Goal: Task Accomplishment & Management: Manage account settings

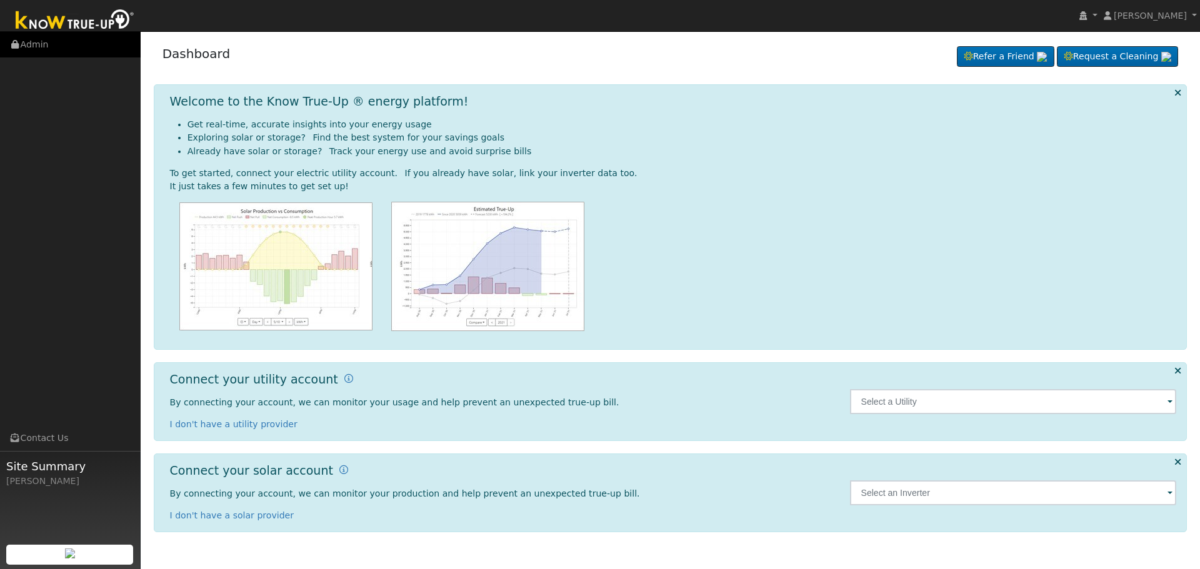
click at [34, 43] on link "Admin" at bounding box center [70, 45] width 141 height 26
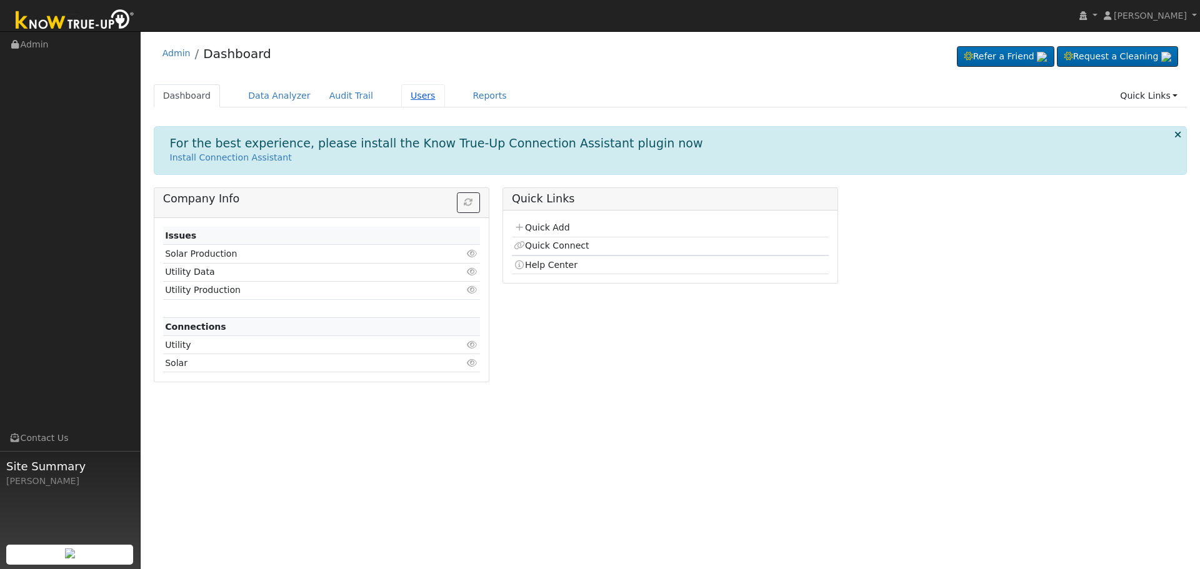
click at [401, 99] on link "Users" at bounding box center [423, 95] width 44 height 23
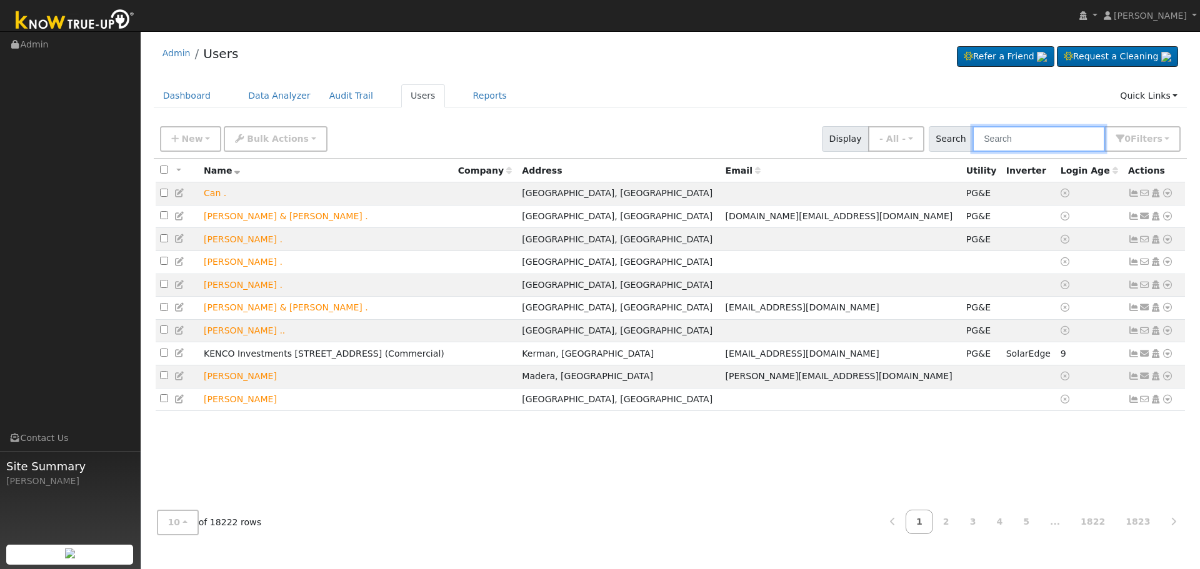
click at [1025, 129] on input "text" at bounding box center [1039, 139] width 133 height 26
type input "[PERSON_NAME]"
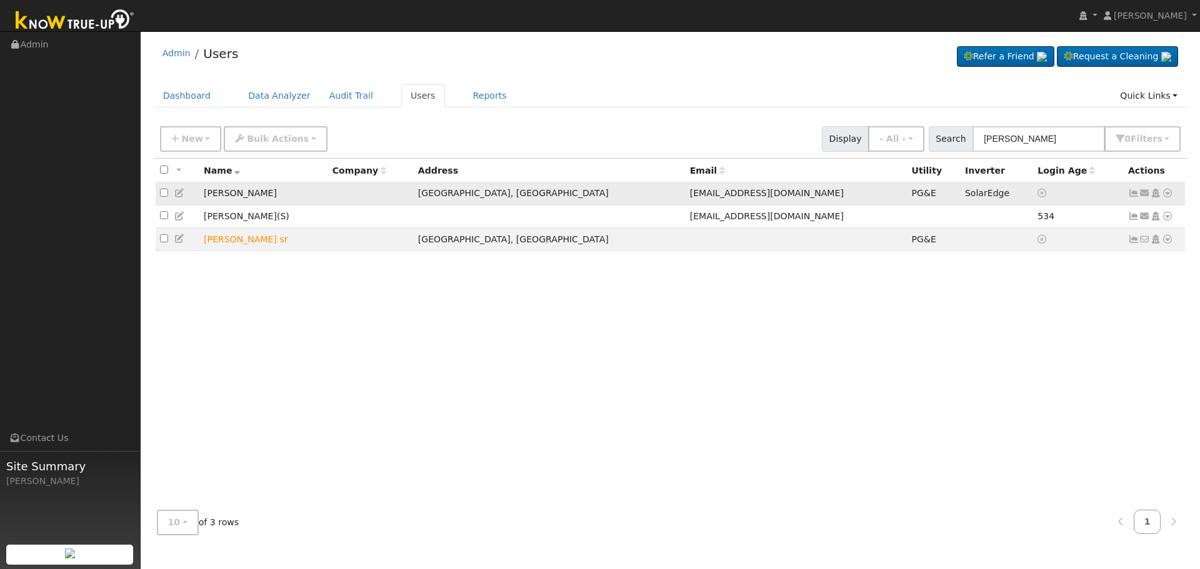
click at [1133, 196] on icon at bounding box center [1133, 193] width 11 height 9
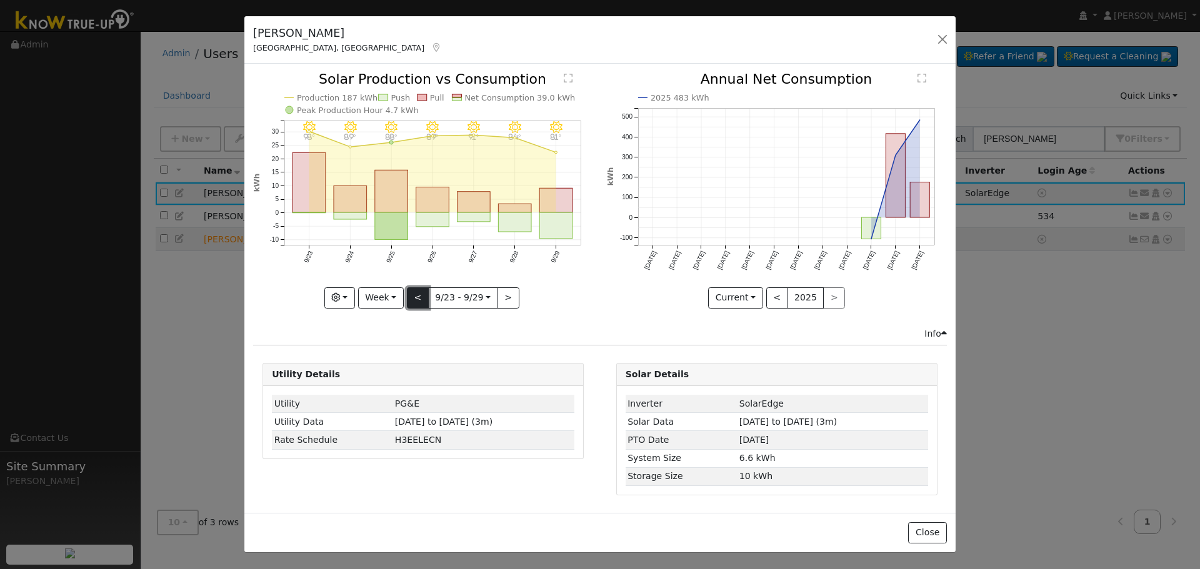
click at [416, 294] on button "<" at bounding box center [418, 298] width 22 height 21
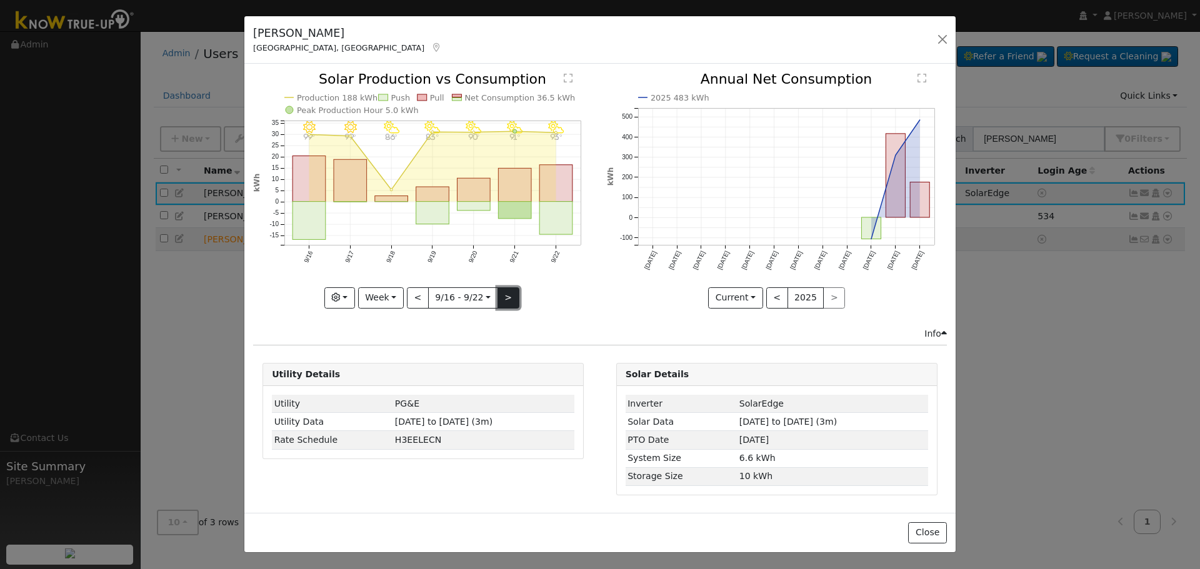
click at [503, 298] on button ">" at bounding box center [509, 298] width 22 height 21
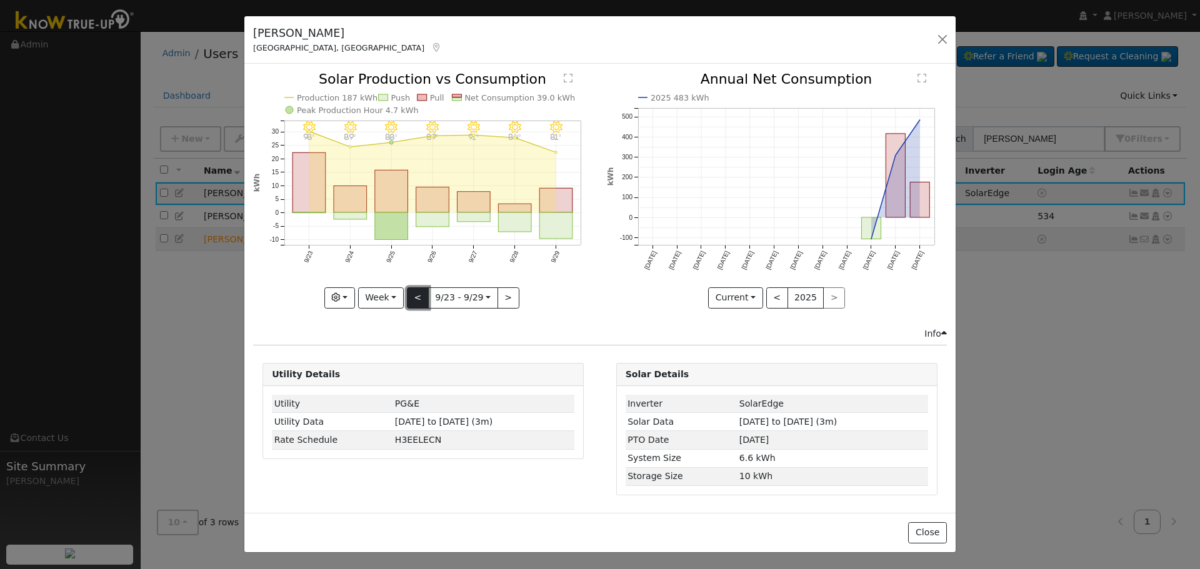
click at [416, 299] on button "<" at bounding box center [418, 298] width 22 height 21
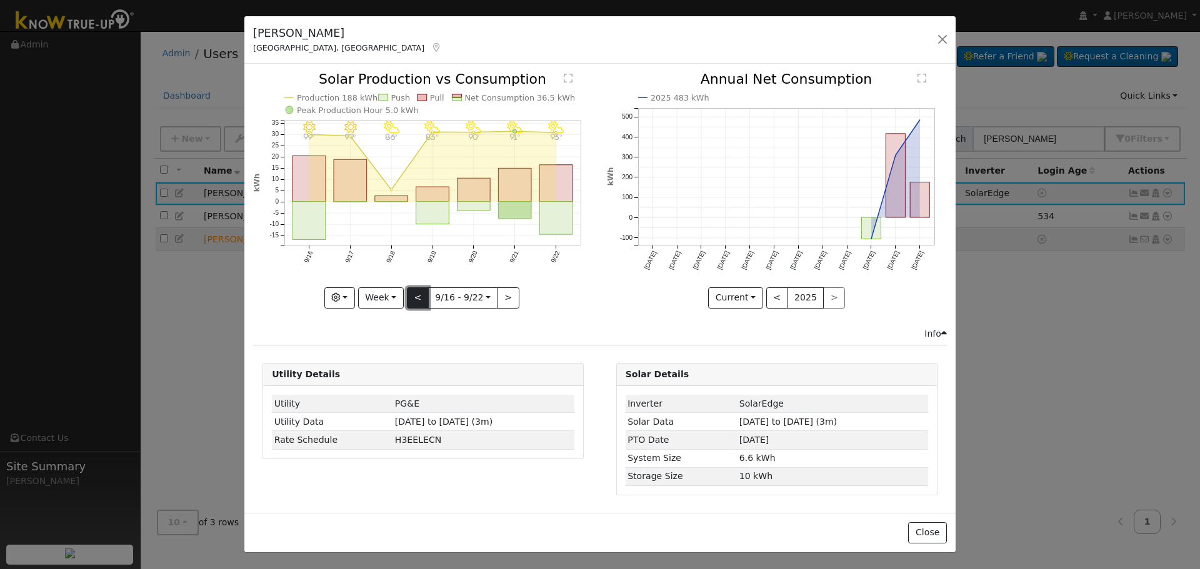
click at [416, 299] on button "<" at bounding box center [418, 298] width 22 height 21
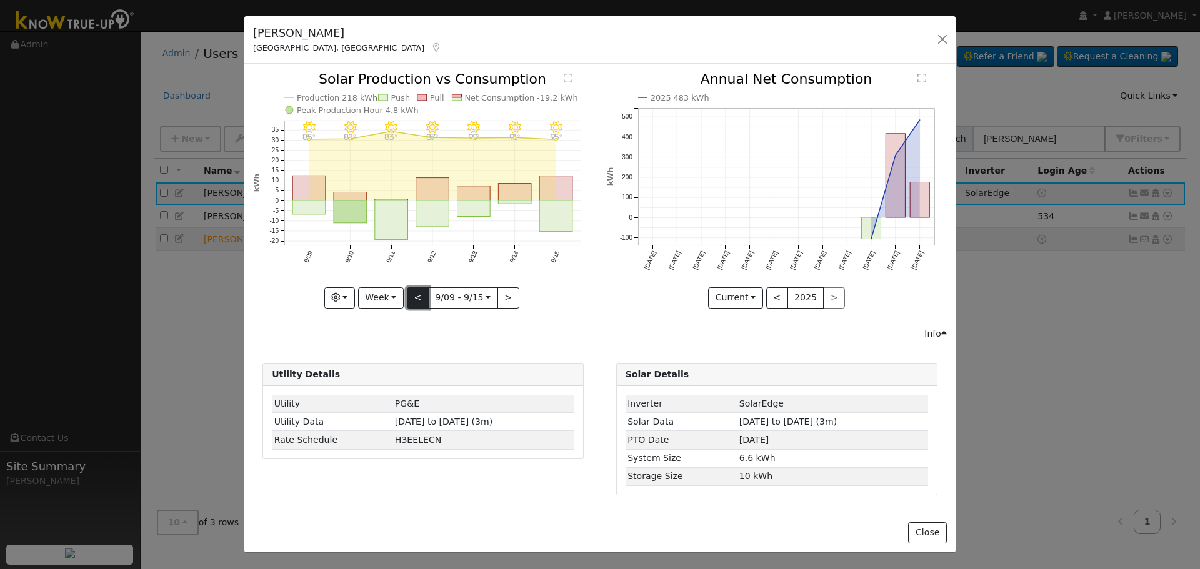
click at [416, 299] on button "<" at bounding box center [418, 298] width 22 height 21
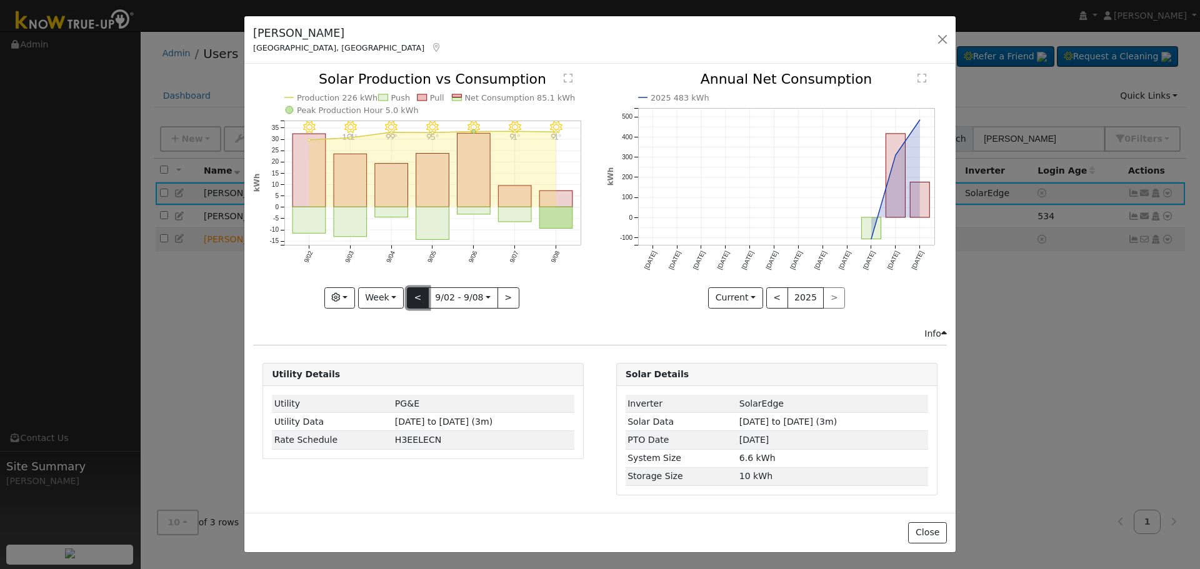
click at [416, 299] on button "<" at bounding box center [418, 298] width 22 height 21
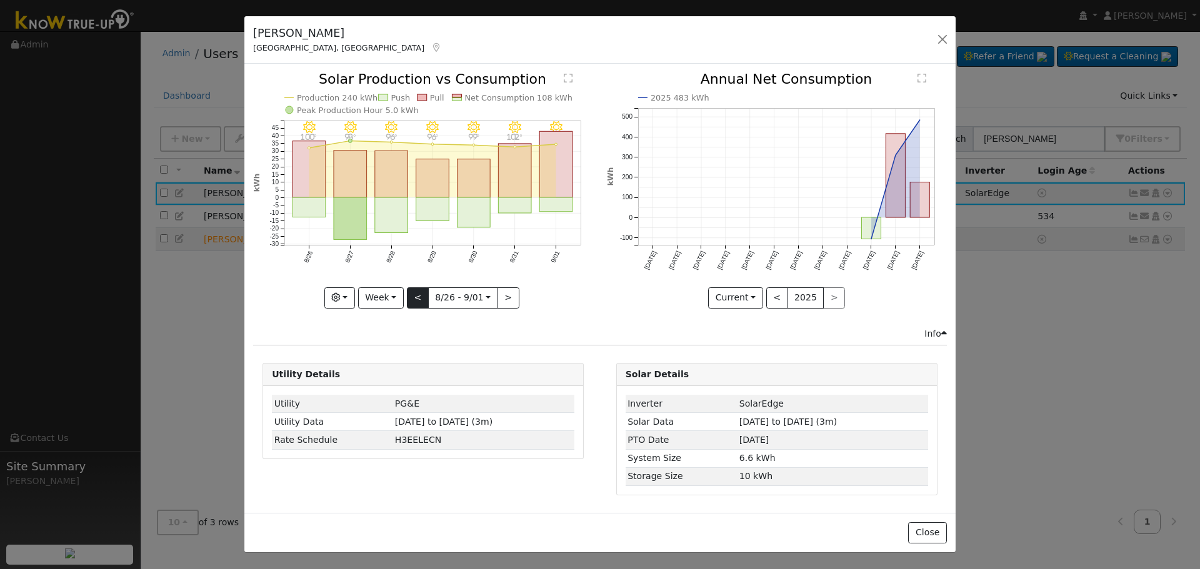
click at [416, 299] on div "9/01 - Clear 105° 8/31 - Clear 102° 8/30 - Clear 99° 8/29 - Clear 96° 8/28 - Cl…" at bounding box center [423, 191] width 340 height 236
click at [417, 297] on button "<" at bounding box center [418, 298] width 22 height 21
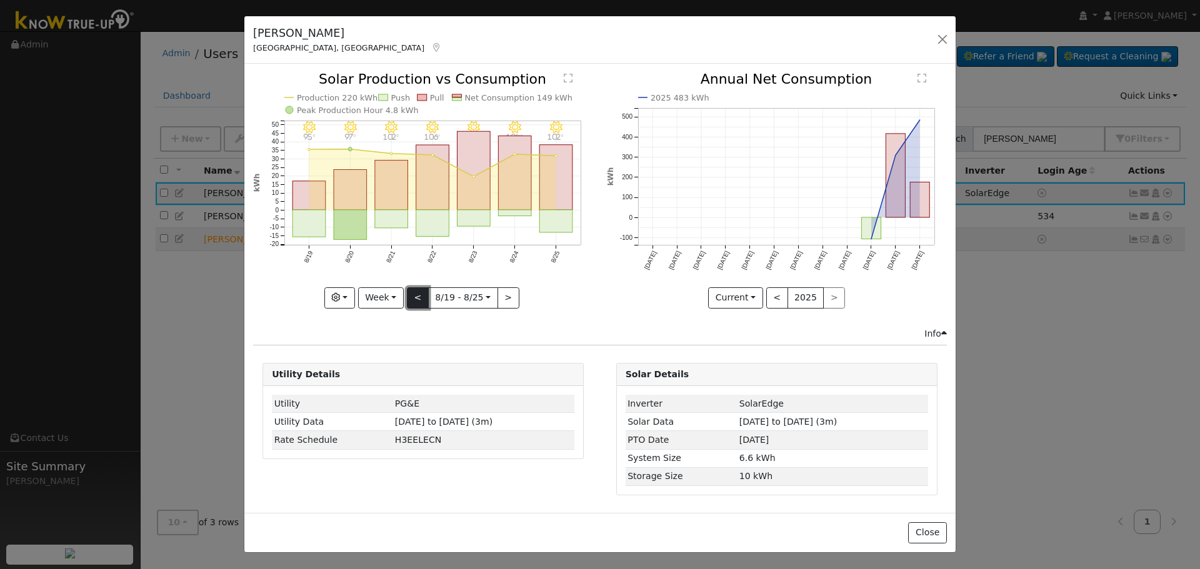
click at [420, 303] on button "<" at bounding box center [418, 298] width 22 height 21
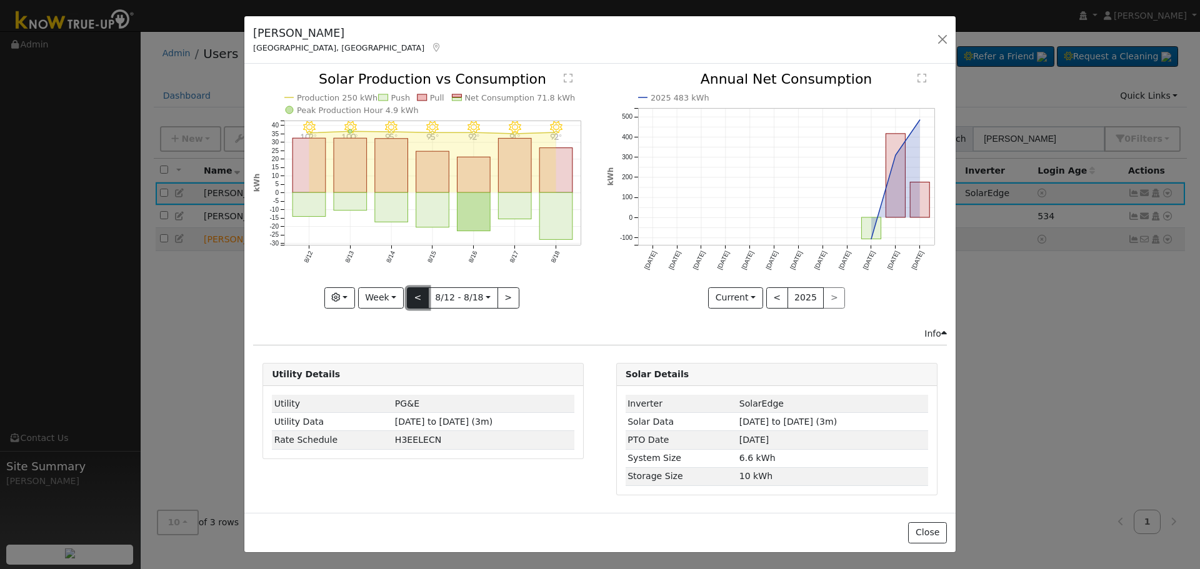
click at [420, 303] on button "<" at bounding box center [418, 298] width 22 height 21
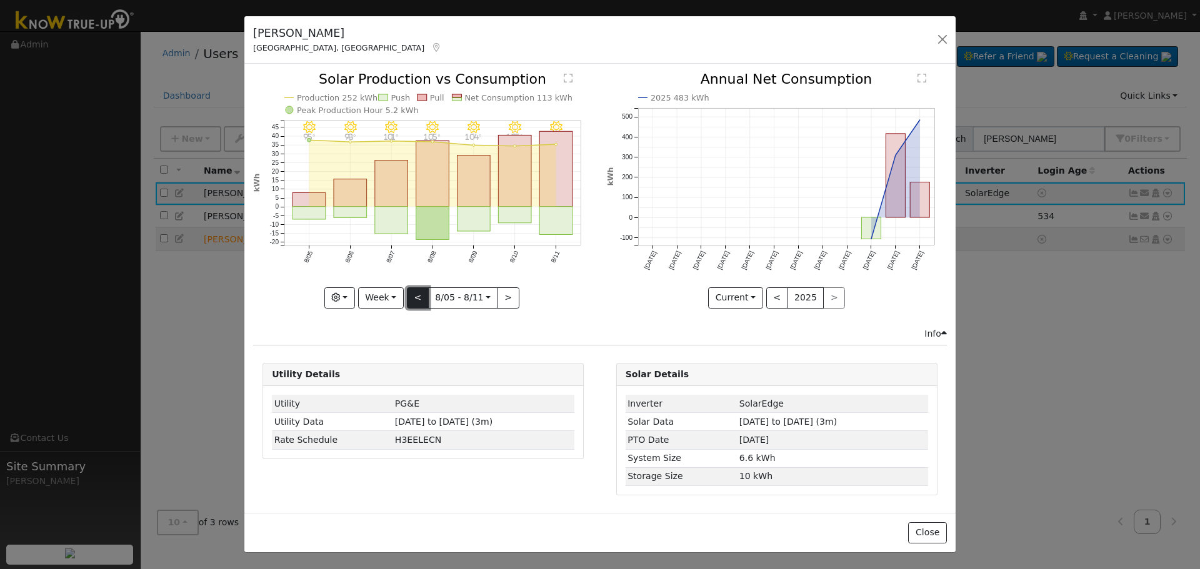
click at [420, 303] on button "<" at bounding box center [418, 298] width 22 height 21
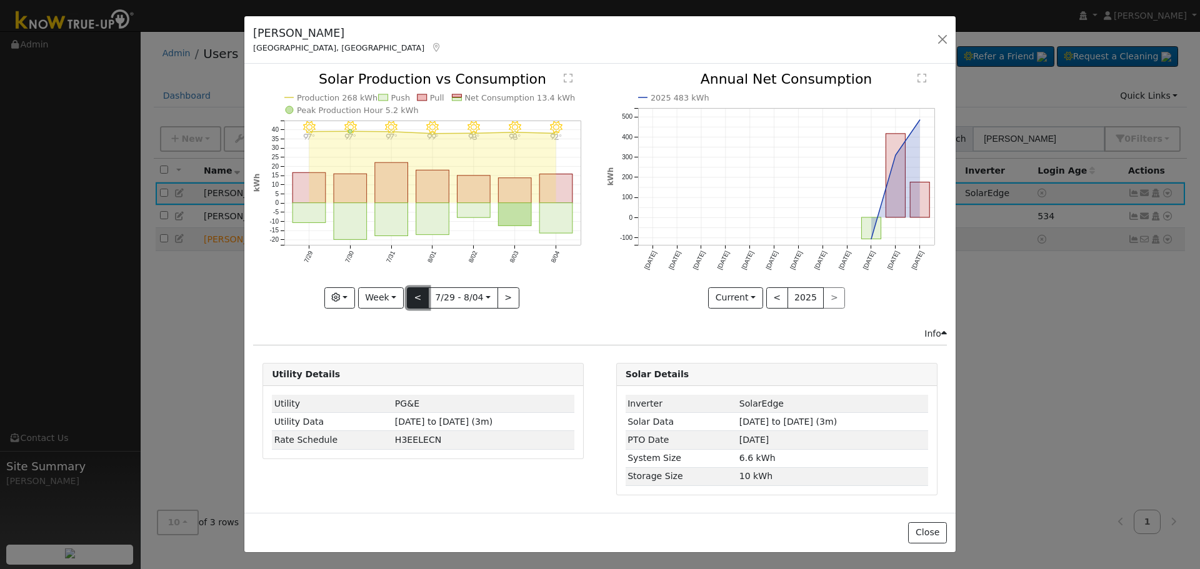
click at [421, 303] on button "<" at bounding box center [418, 298] width 22 height 21
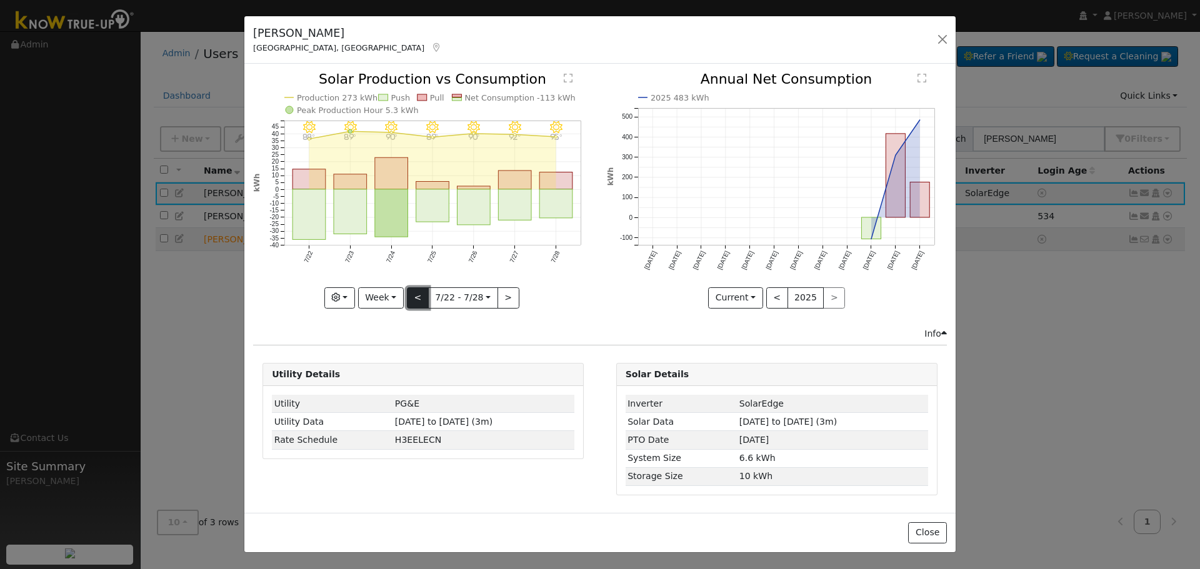
click at [421, 303] on button "<" at bounding box center [418, 298] width 22 height 21
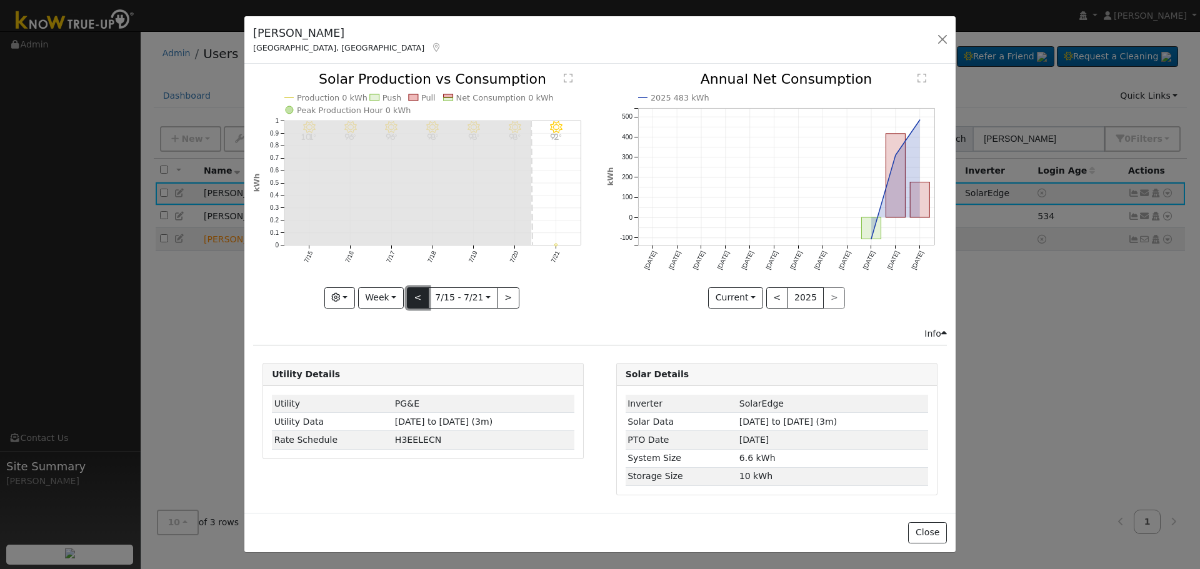
click at [421, 303] on button "<" at bounding box center [418, 298] width 22 height 21
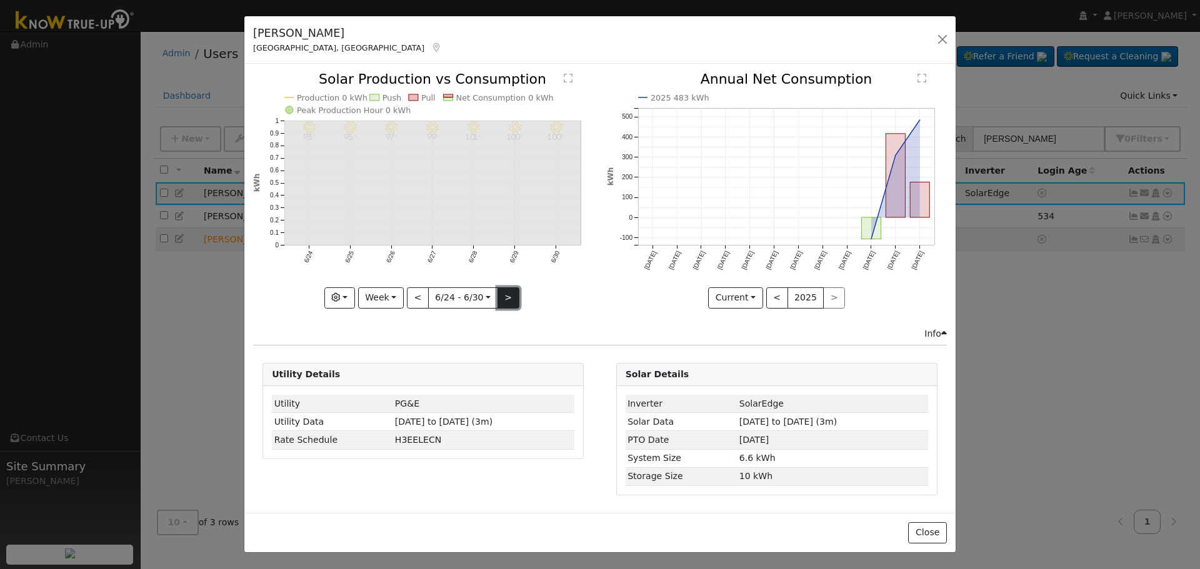
click at [505, 300] on button ">" at bounding box center [509, 298] width 22 height 21
click at [505, 300] on div "7/07 - Clear 99° 7/06 - Clear 96° 7/05 - Clear 92° 7/04 - Clear 92° 7/03 - Clea…" at bounding box center [423, 191] width 340 height 236
click at [510, 298] on button ">" at bounding box center [509, 298] width 22 height 21
click at [504, 299] on button ">" at bounding box center [509, 298] width 22 height 21
click at [500, 301] on button ">" at bounding box center [509, 298] width 22 height 21
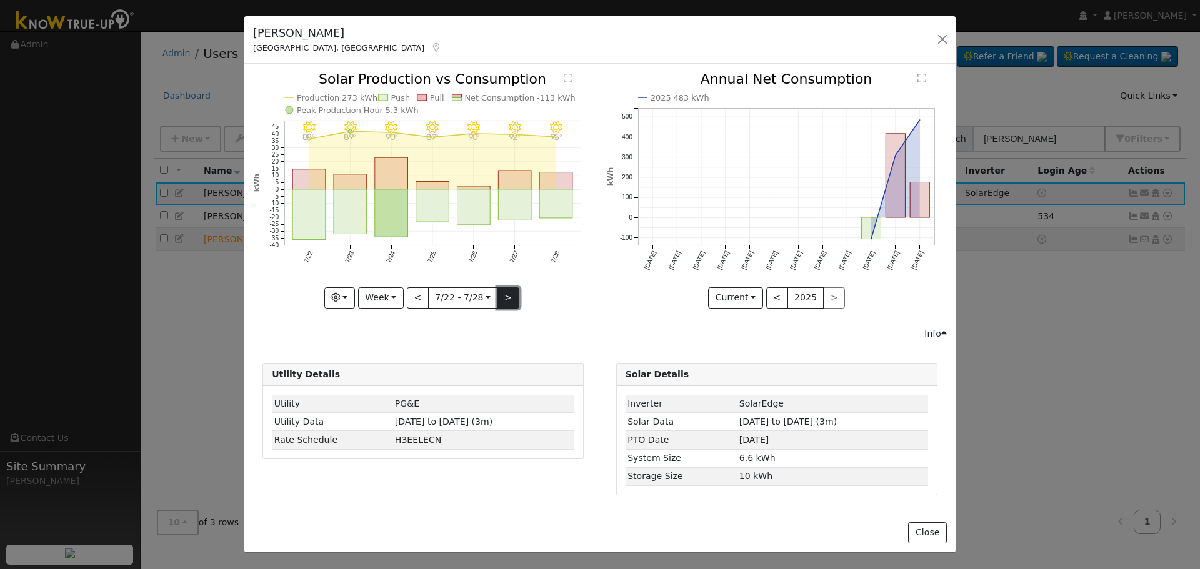
click at [509, 301] on button ">" at bounding box center [509, 298] width 22 height 21
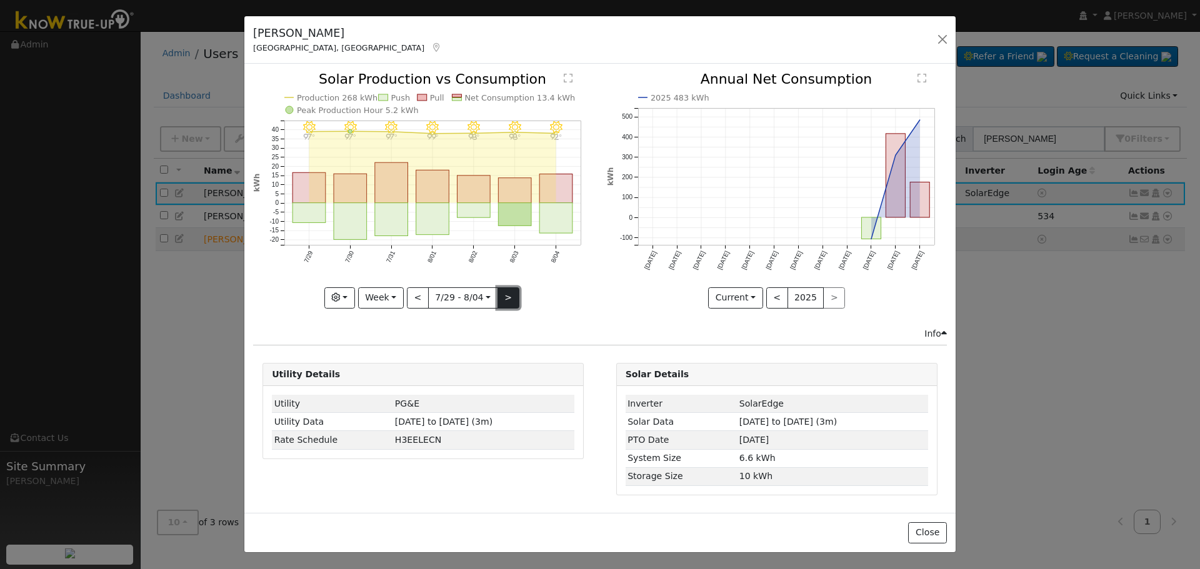
click at [509, 299] on button ">" at bounding box center [509, 298] width 22 height 21
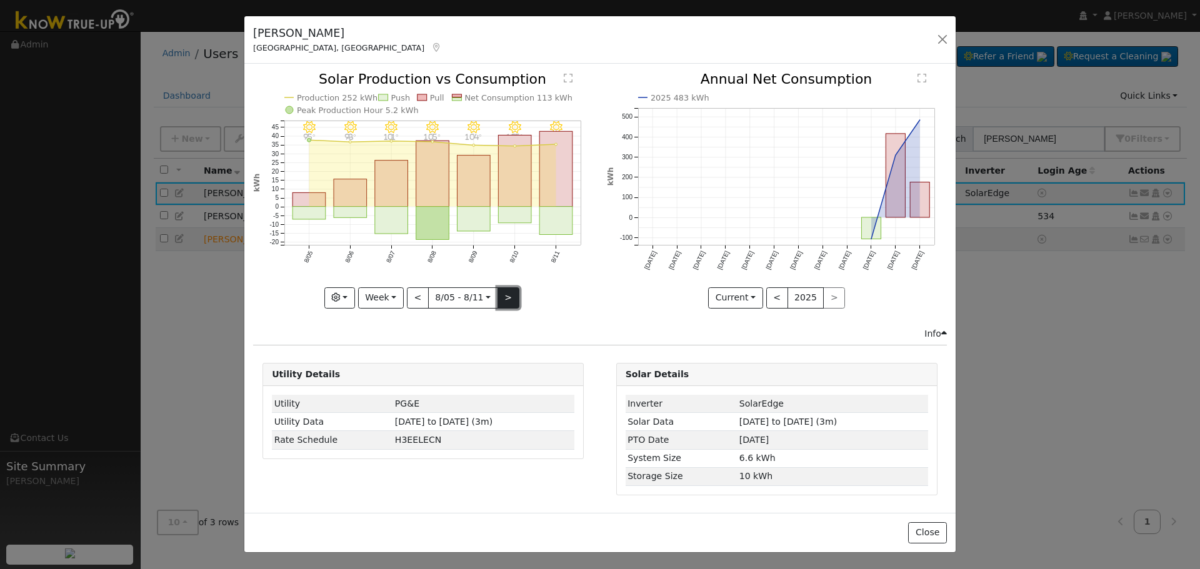
click at [504, 299] on button ">" at bounding box center [509, 298] width 22 height 21
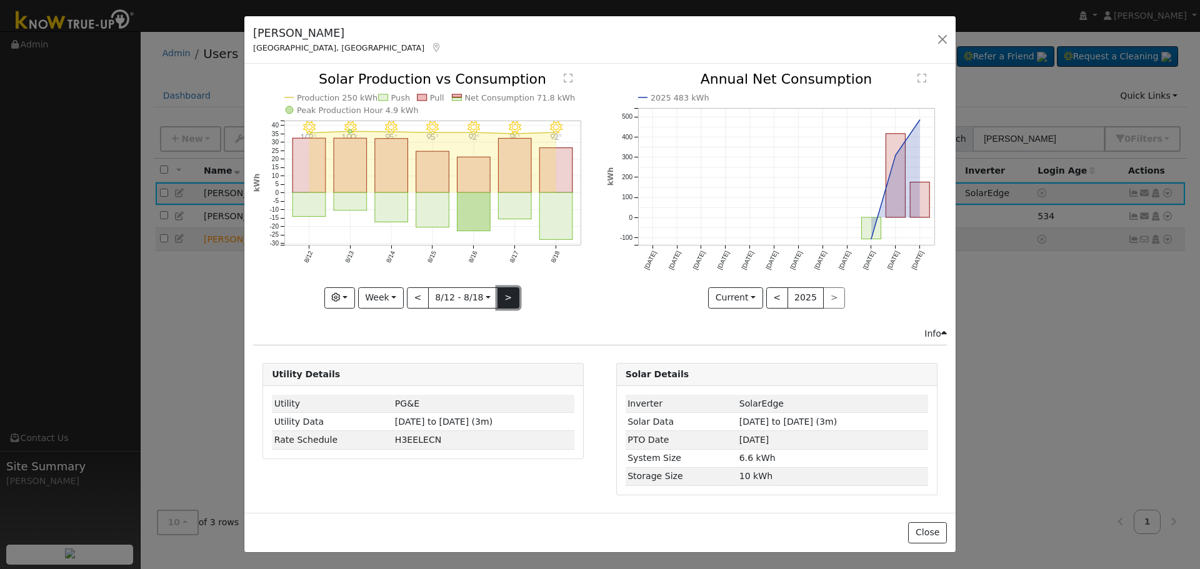
click at [505, 299] on button ">" at bounding box center [509, 298] width 22 height 21
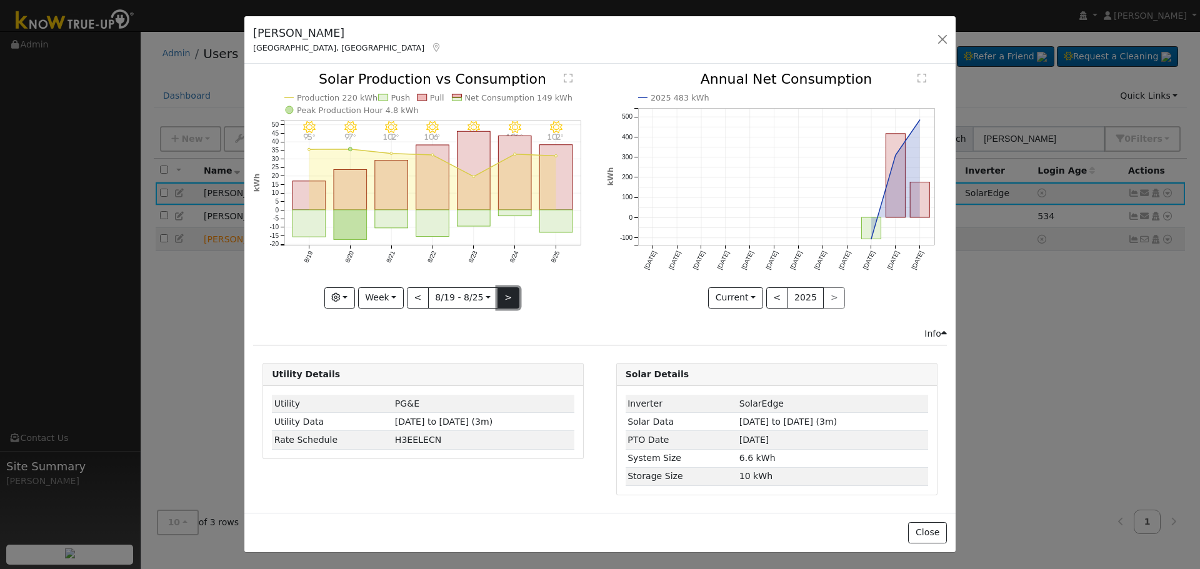
click at [511, 301] on button ">" at bounding box center [509, 298] width 22 height 21
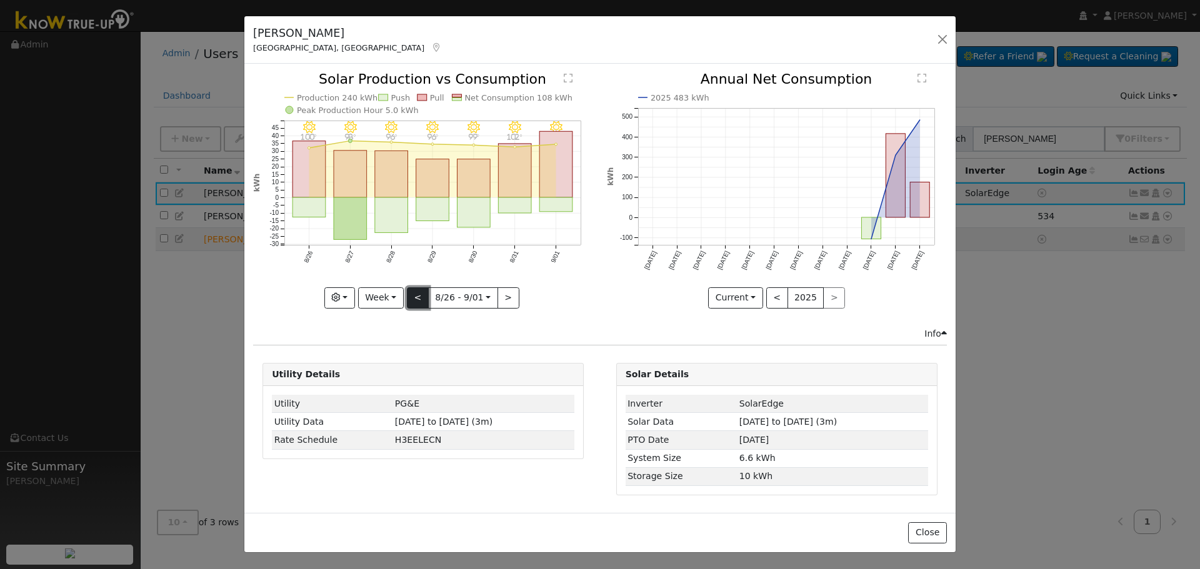
click at [421, 301] on button "<" at bounding box center [418, 298] width 22 height 21
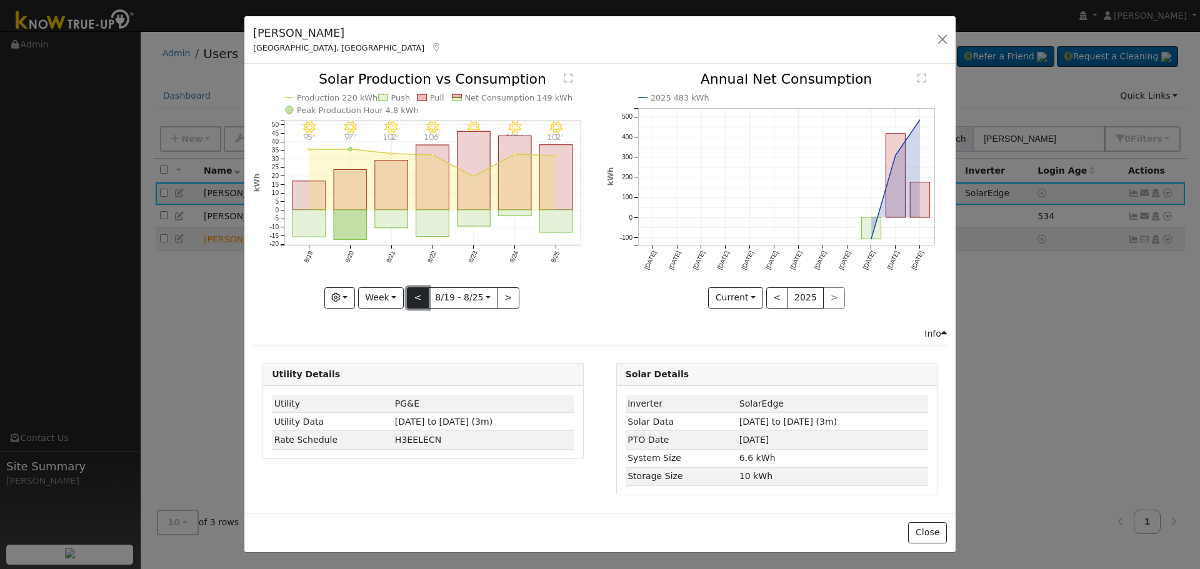
click at [421, 301] on button "<" at bounding box center [418, 298] width 22 height 21
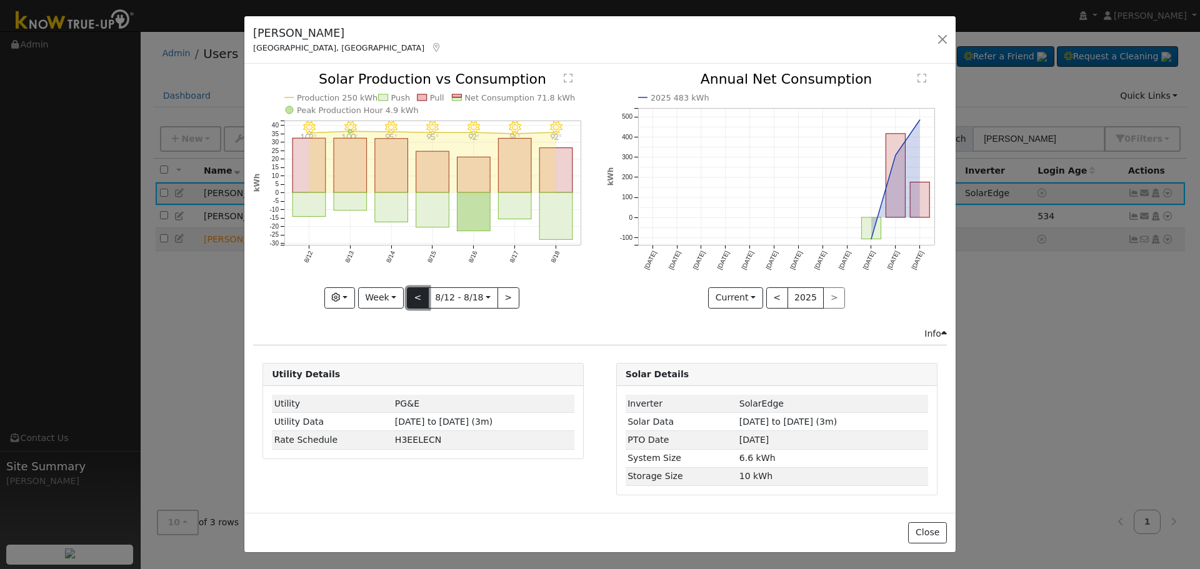
click at [421, 301] on button "<" at bounding box center [418, 298] width 22 height 21
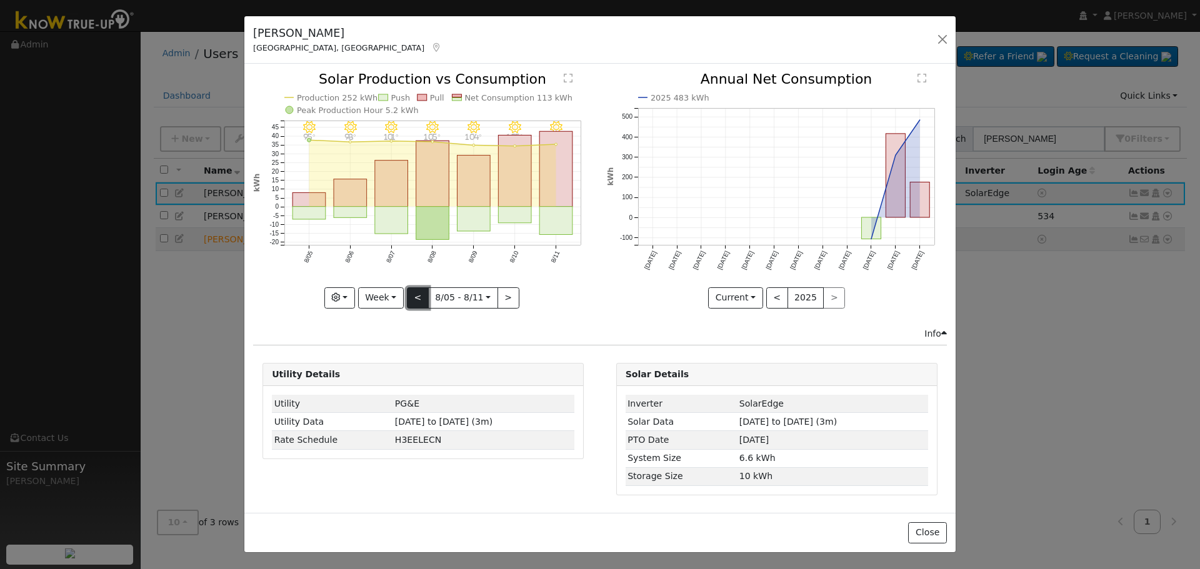
click at [421, 301] on button "<" at bounding box center [418, 298] width 22 height 21
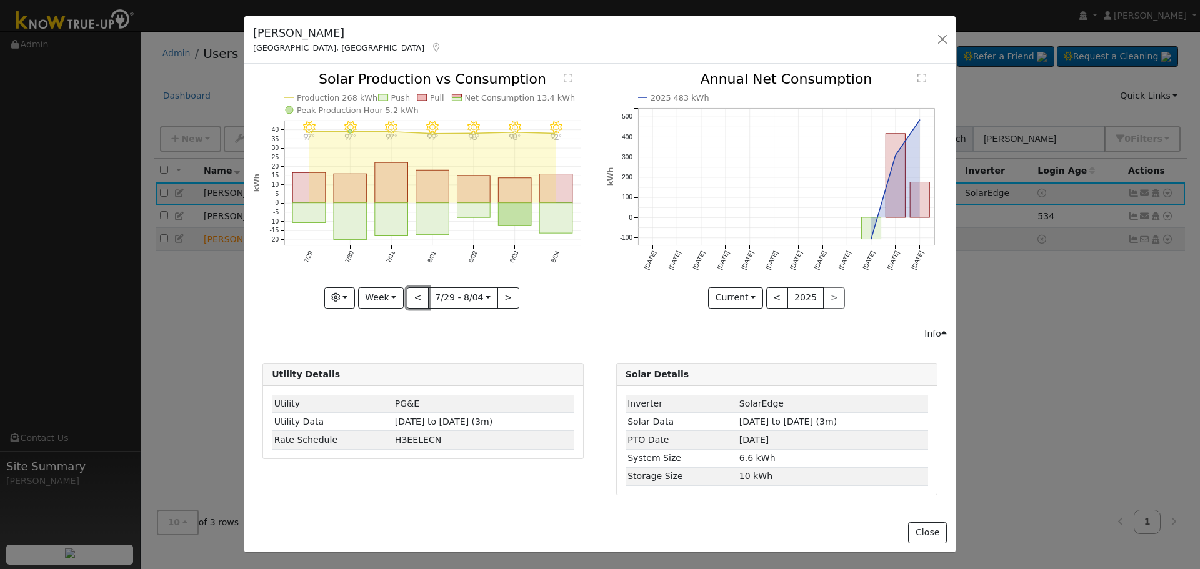
click at [421, 301] on button "<" at bounding box center [418, 298] width 22 height 21
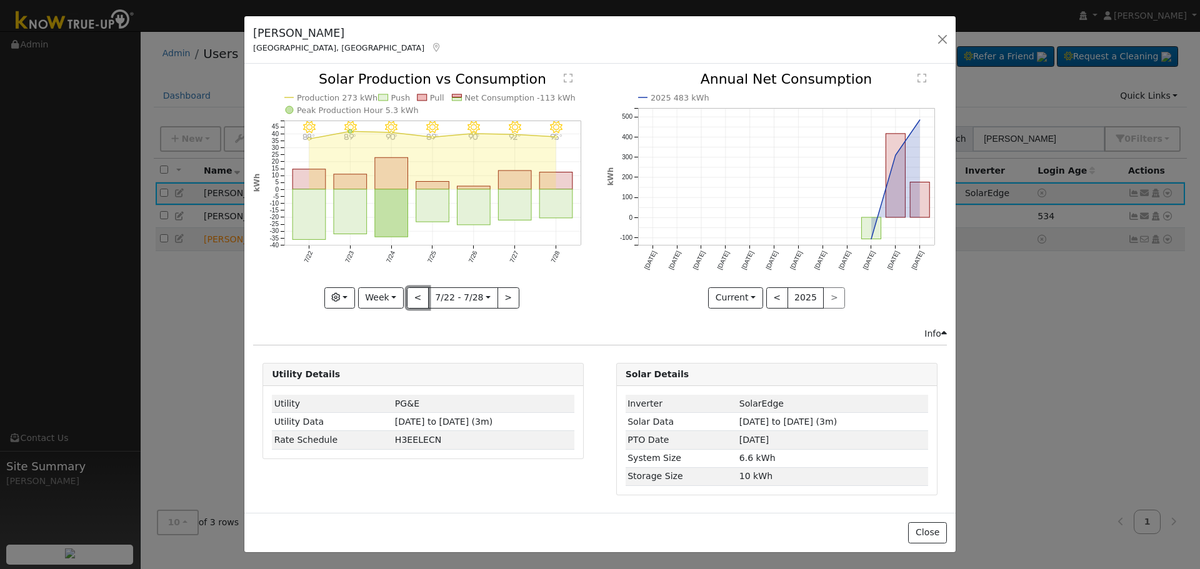
click at [421, 301] on button "<" at bounding box center [418, 298] width 22 height 21
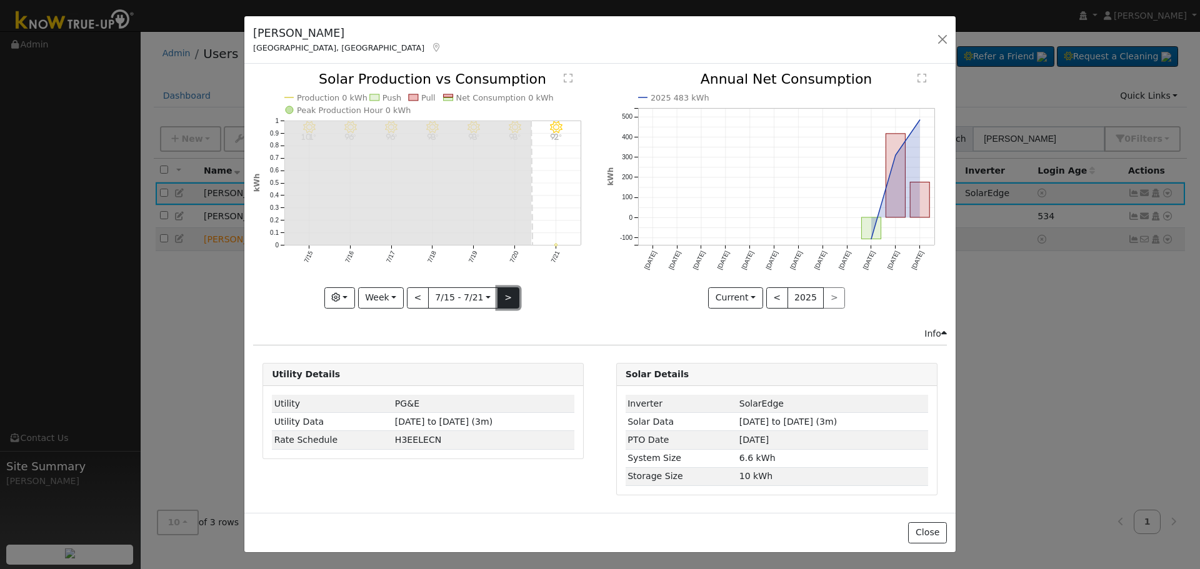
click at [508, 301] on button ">" at bounding box center [509, 298] width 22 height 21
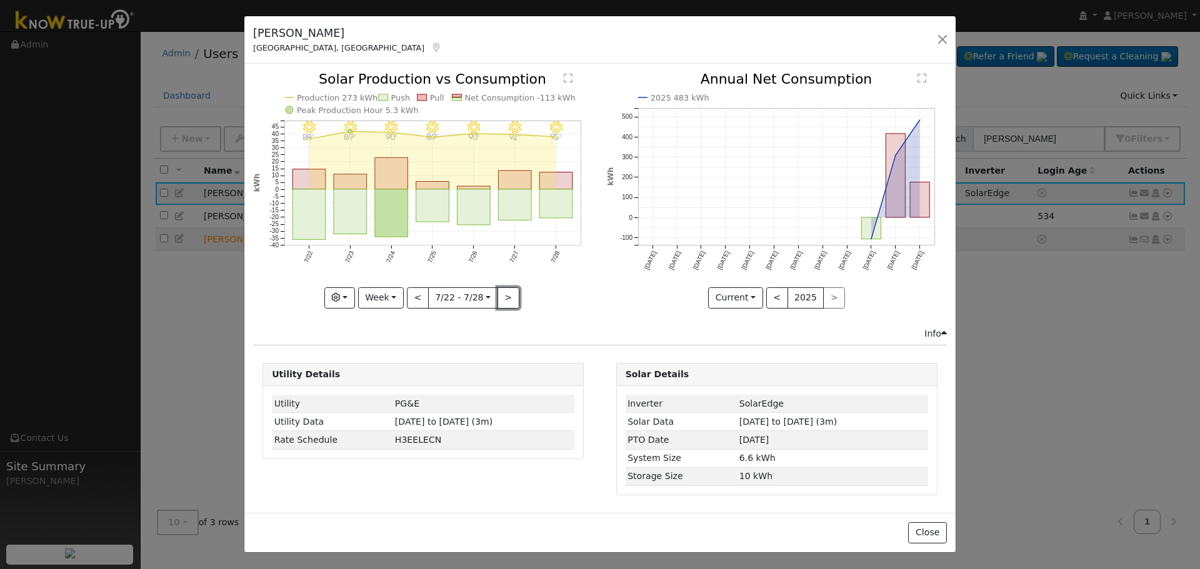
click at [508, 301] on button ">" at bounding box center [509, 298] width 22 height 21
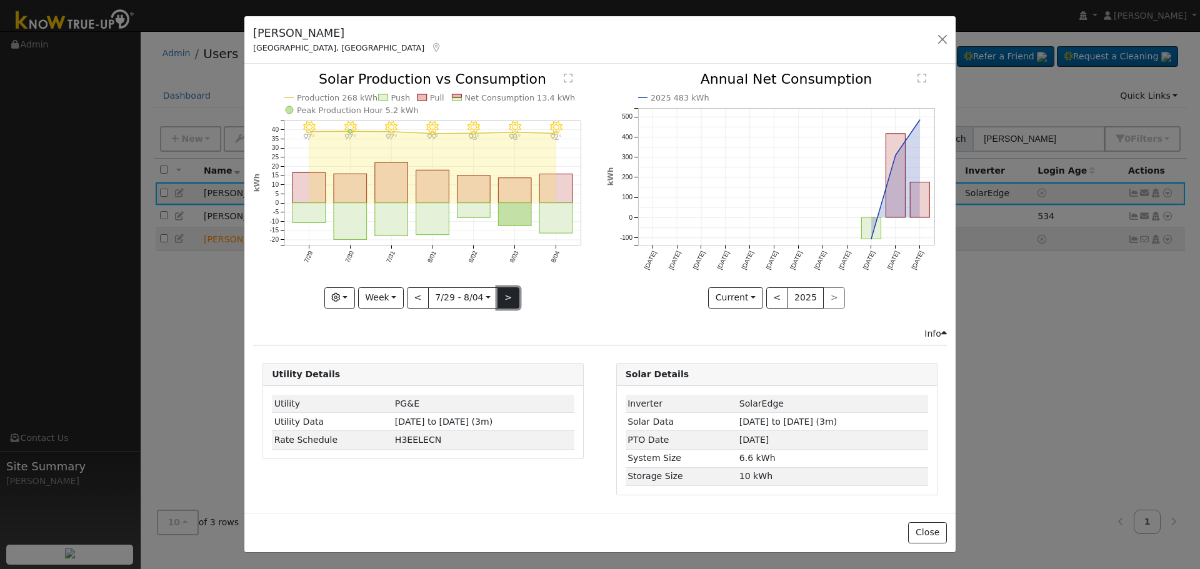
click at [509, 301] on button ">" at bounding box center [509, 298] width 22 height 21
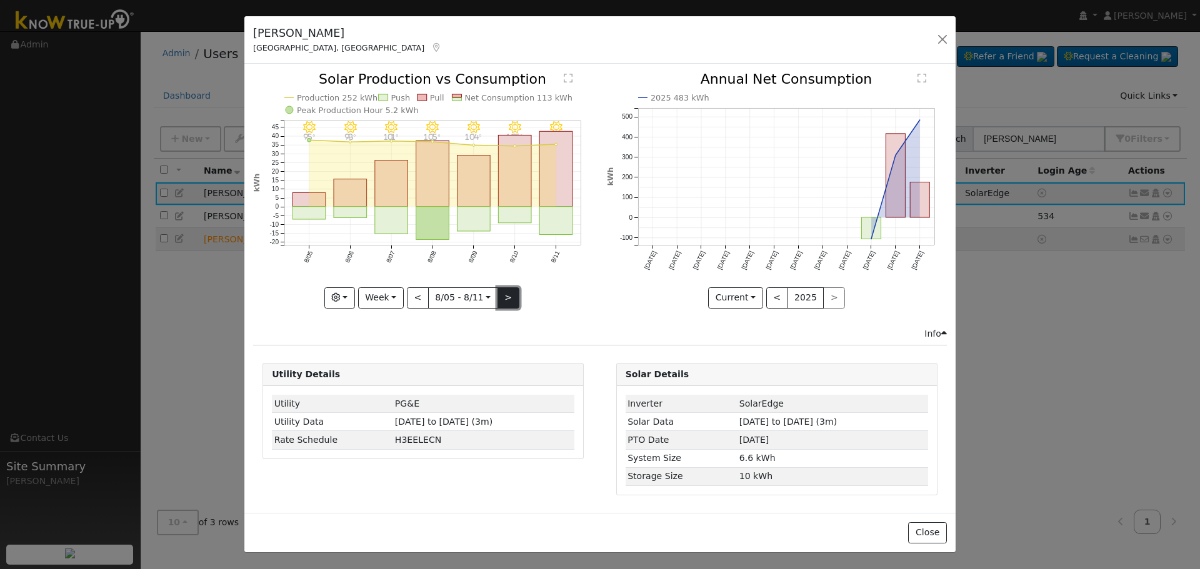
click at [509, 301] on button ">" at bounding box center [509, 298] width 22 height 21
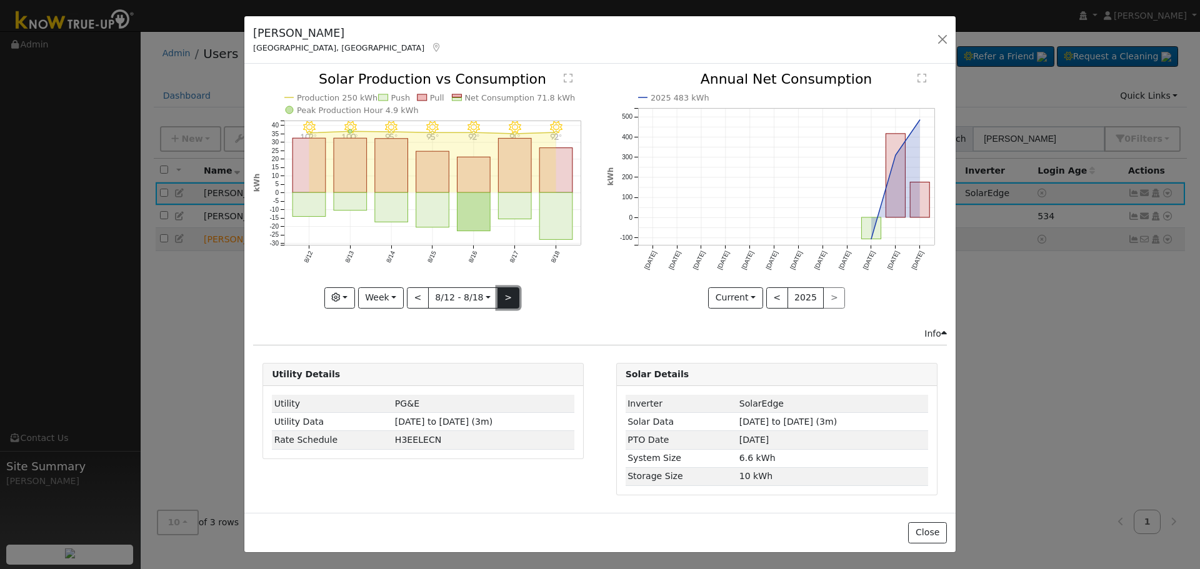
click at [509, 301] on button ">" at bounding box center [509, 298] width 22 height 21
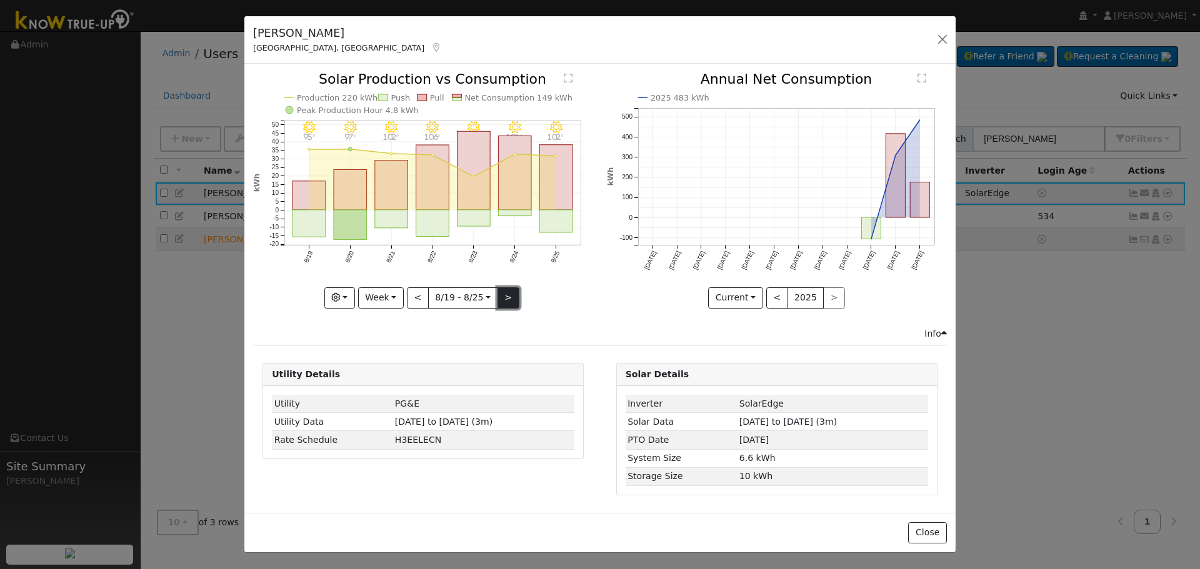
click at [509, 301] on button ">" at bounding box center [509, 298] width 22 height 21
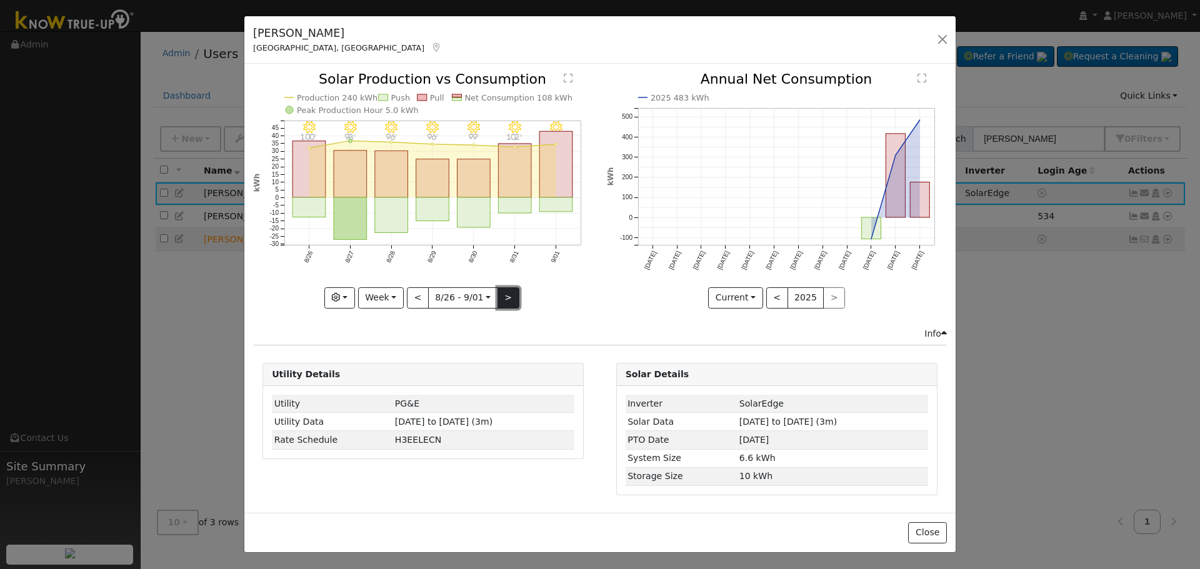
click at [509, 301] on button ">" at bounding box center [509, 298] width 22 height 21
type input "2025-09-02"
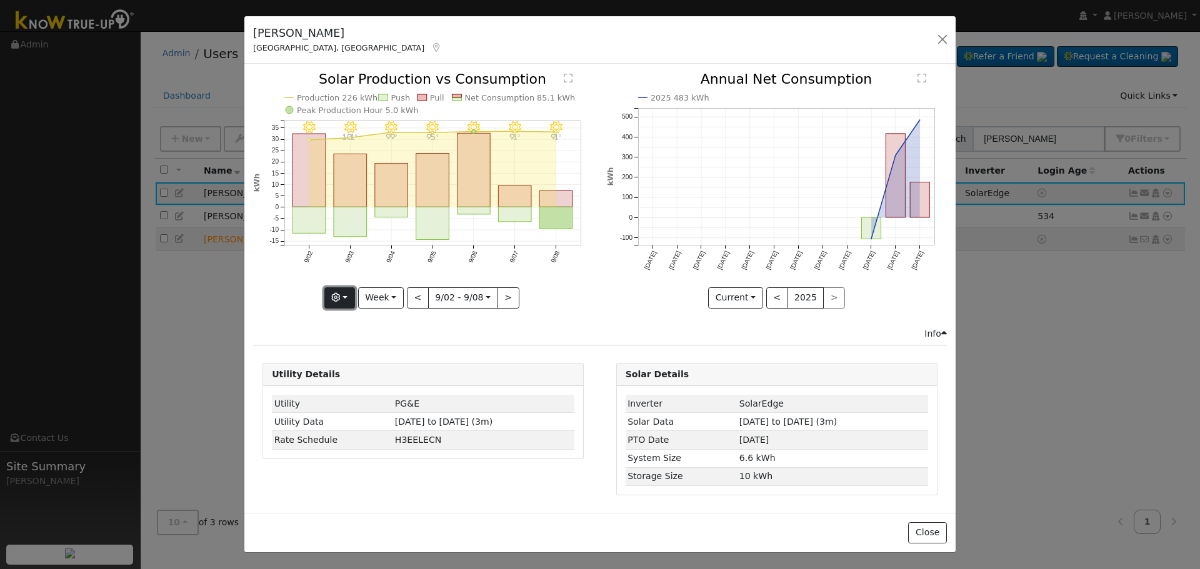
click at [334, 296] on button "button" at bounding box center [339, 298] width 31 height 21
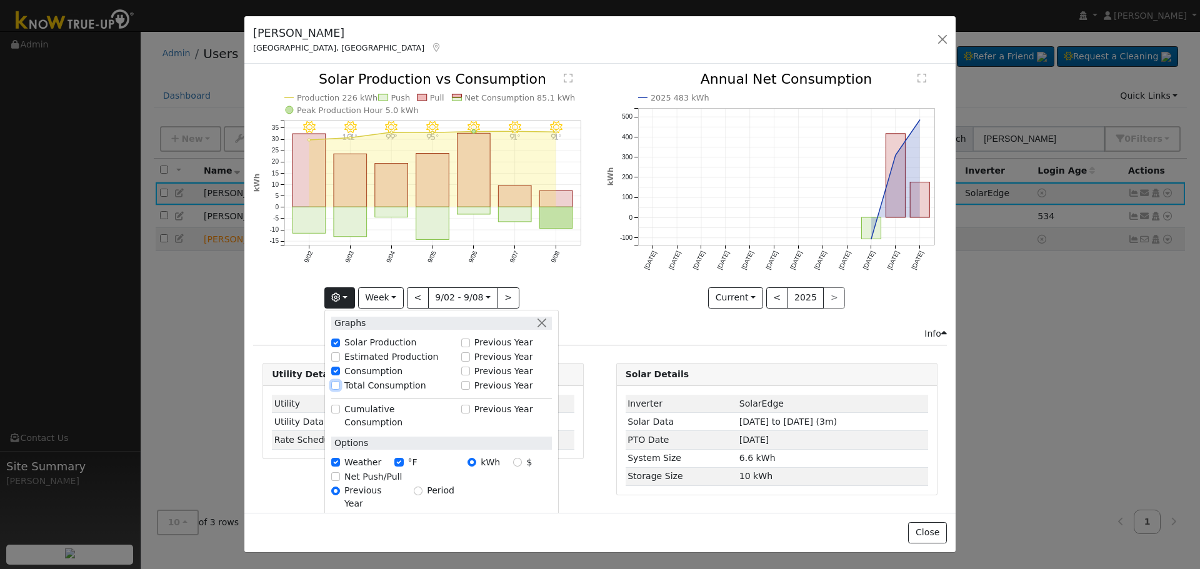
click at [339, 388] on input "Total Consumption" at bounding box center [335, 385] width 9 height 9
checkbox input "true"
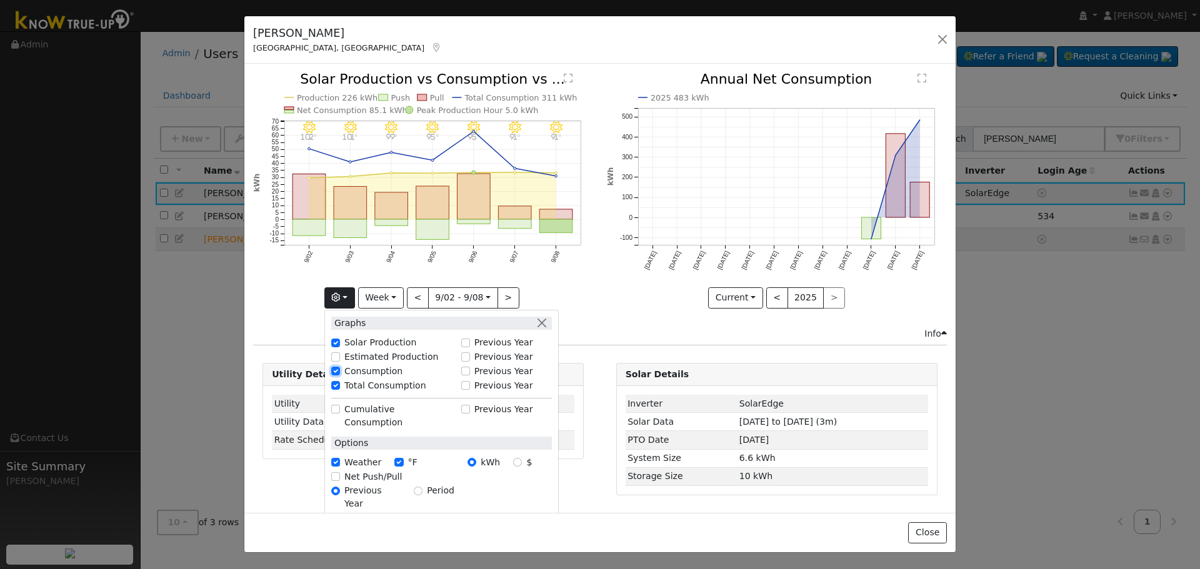
click at [339, 369] on input "Consumption" at bounding box center [335, 371] width 9 height 9
checkbox input "false"
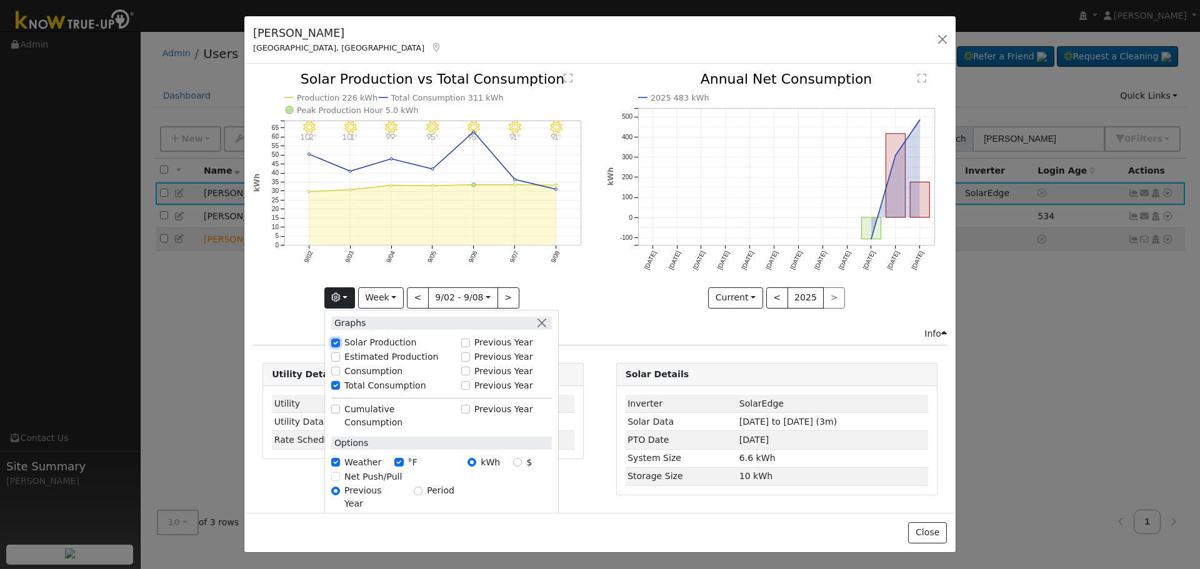
click at [340, 343] on input "Solar Production" at bounding box center [335, 343] width 9 height 9
checkbox input "false"
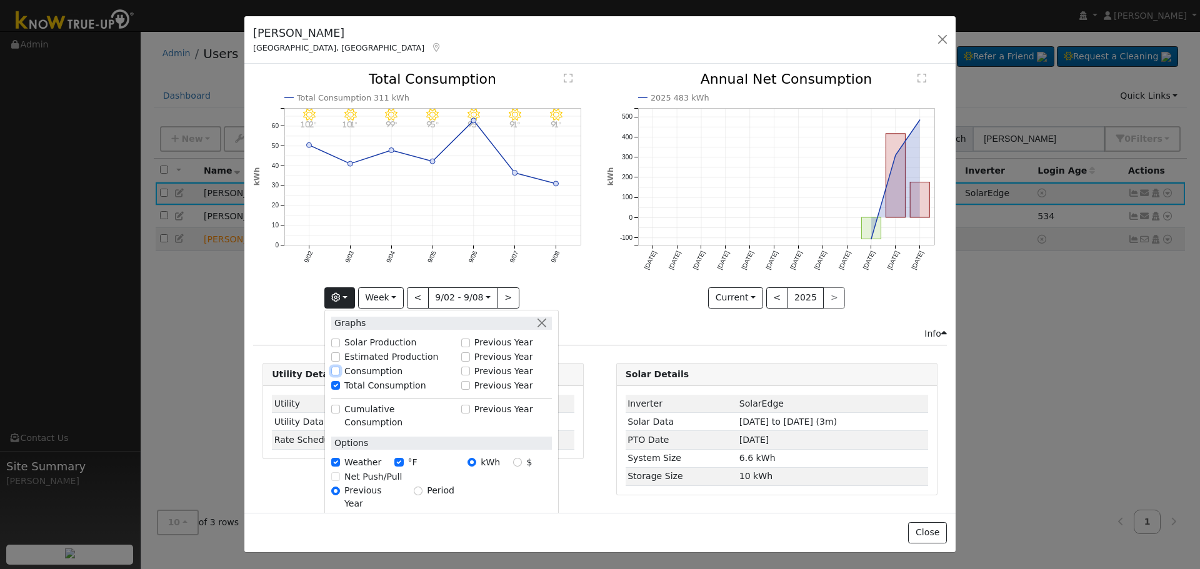
click at [337, 369] on input "Consumption" at bounding box center [335, 371] width 9 height 9
checkbox input "true"
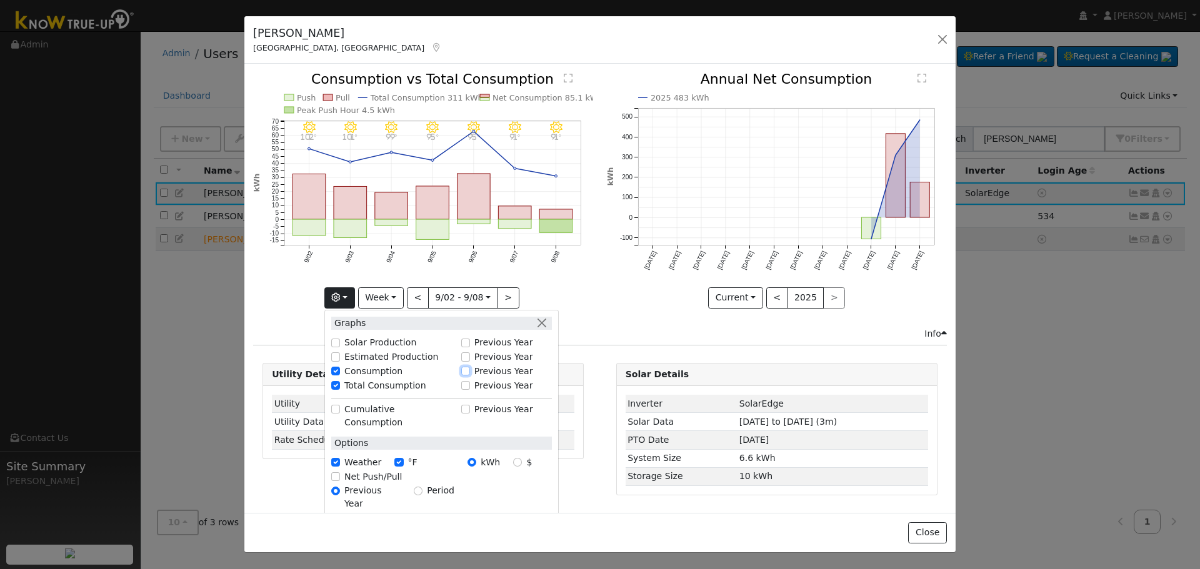
click at [470, 369] on input "Previous Year" at bounding box center [465, 371] width 9 height 9
checkbox input "true"
click at [468, 388] on input "Previous Year" at bounding box center [465, 385] width 9 height 9
checkbox input "true"
checkbox input "false"
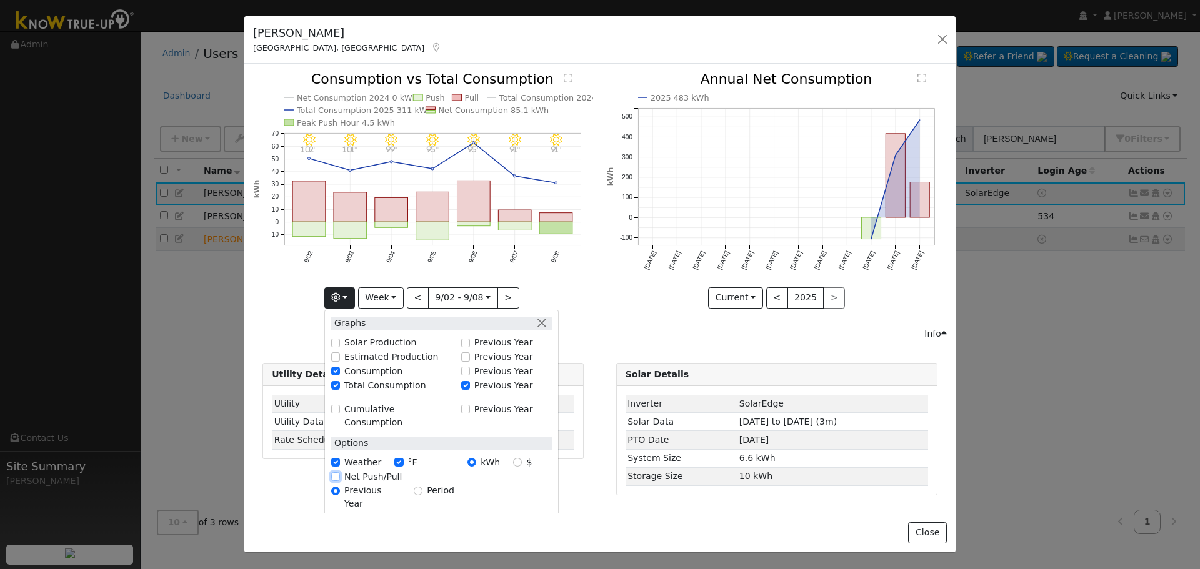
click at [340, 473] on input "Net Push/Pull" at bounding box center [335, 477] width 9 height 9
checkbox input "true"
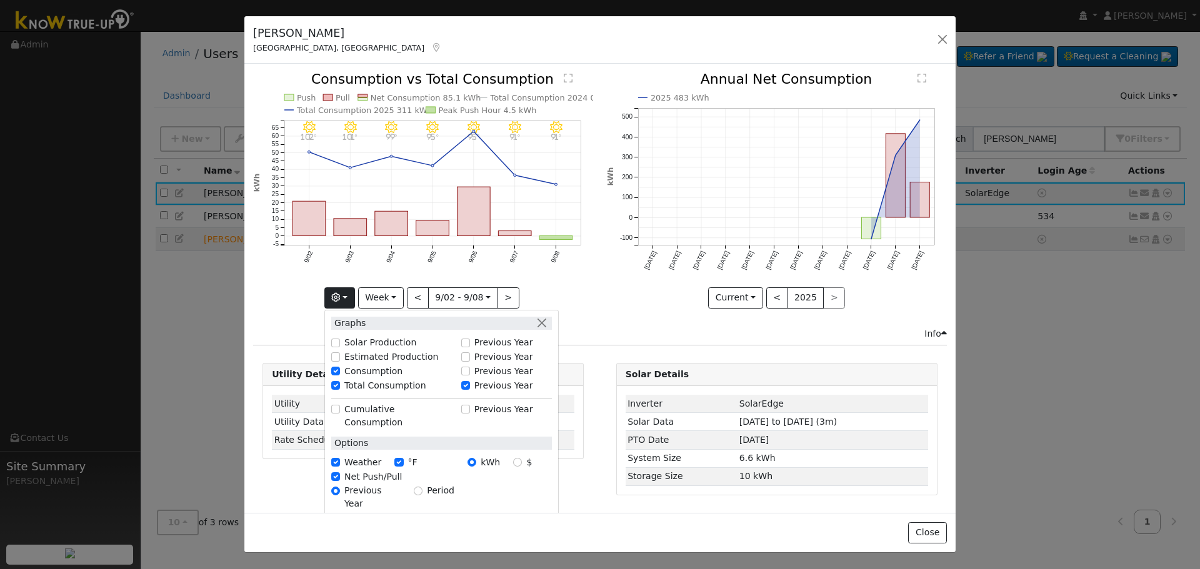
click at [338, 413] on div "Cumulative Consumption" at bounding box center [392, 416] width 123 height 26
click at [338, 411] on input "Cumulative Consumption" at bounding box center [335, 409] width 9 height 9
checkbox input "true"
checkbox input "false"
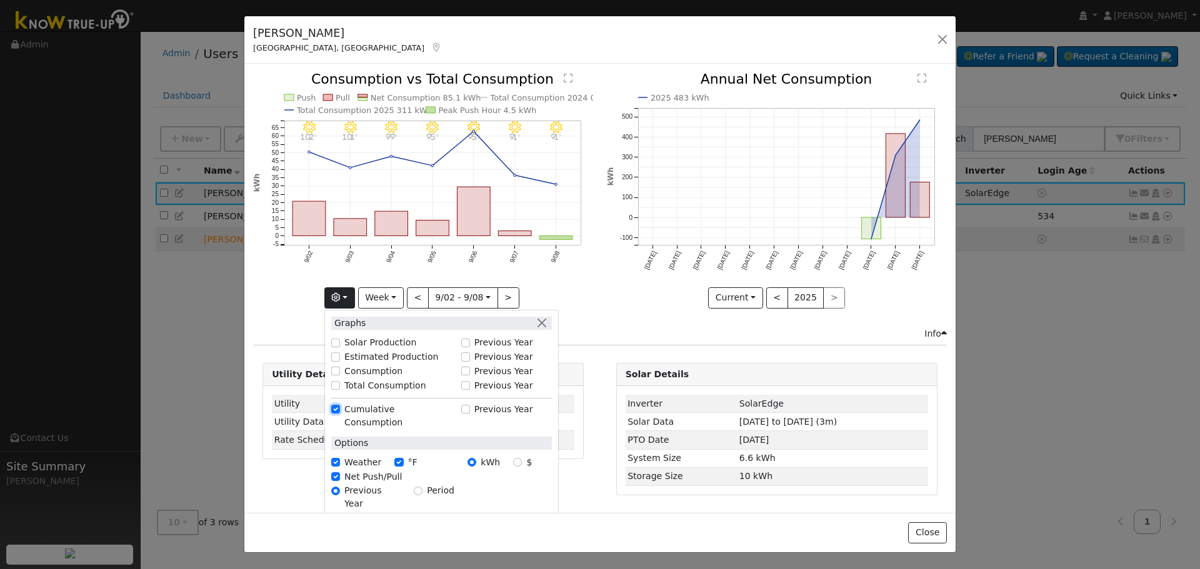
checkbox input "false"
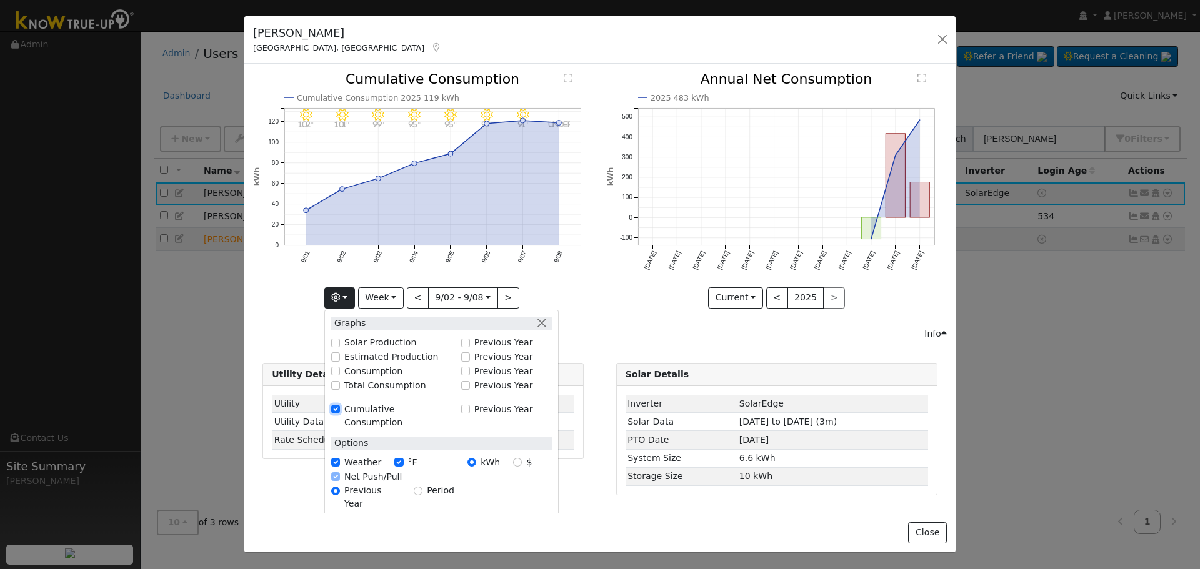
click at [338, 411] on input "Cumulative Consumption" at bounding box center [335, 409] width 9 height 9
checkbox input "false"
checkbox input "true"
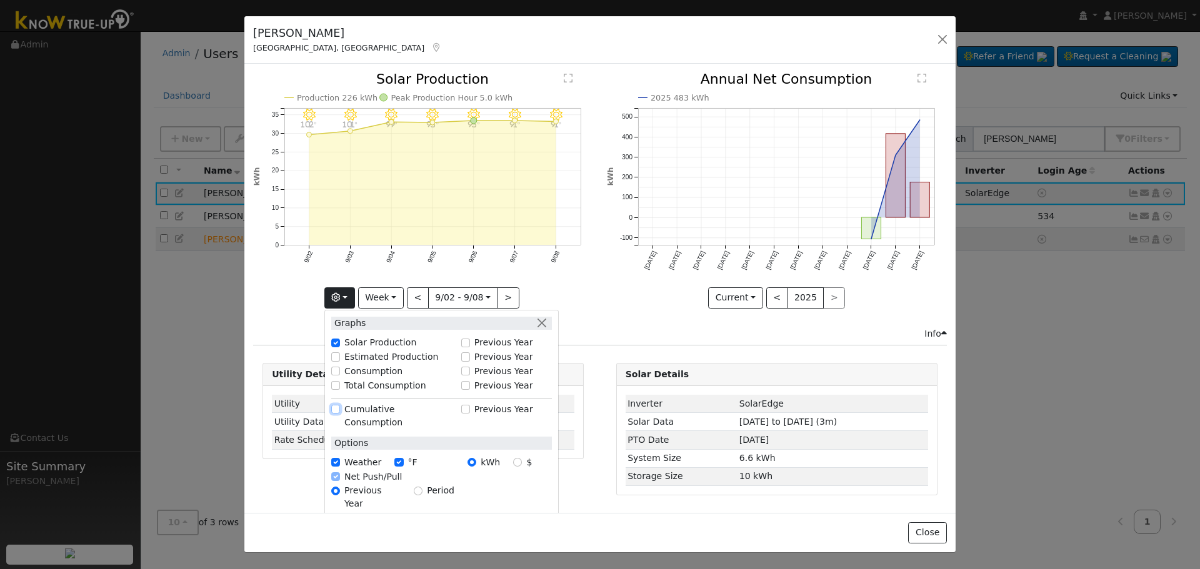
click at [337, 408] on input "Cumulative Consumption" at bounding box center [335, 409] width 9 height 9
checkbox input "true"
checkbox input "false"
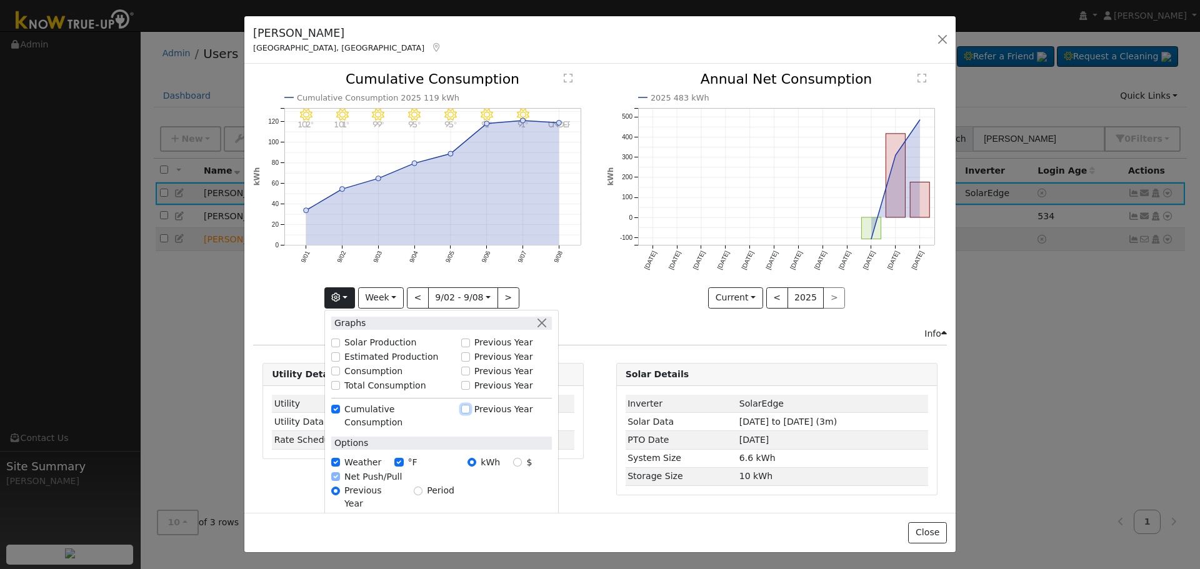
click at [468, 408] on input "Previous Year" at bounding box center [465, 409] width 9 height 9
click at [476, 408] on div "Previous Year" at bounding box center [506, 409] width 91 height 13
click at [470, 409] on input "Previous Year" at bounding box center [465, 409] width 9 height 9
checkbox input "false"
checkbox input "true"
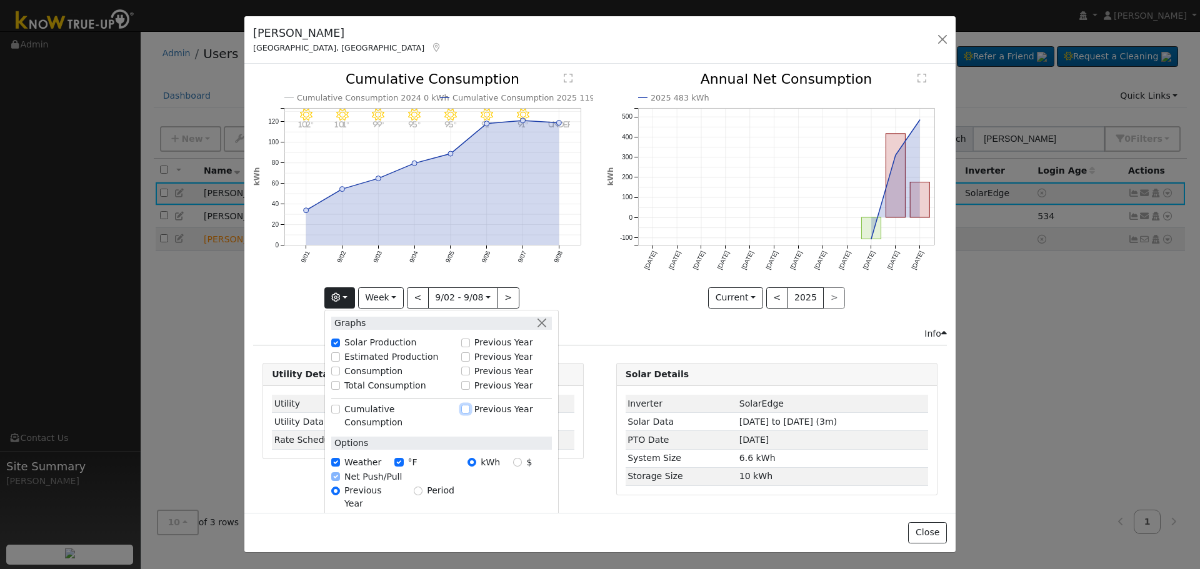
checkbox input "false"
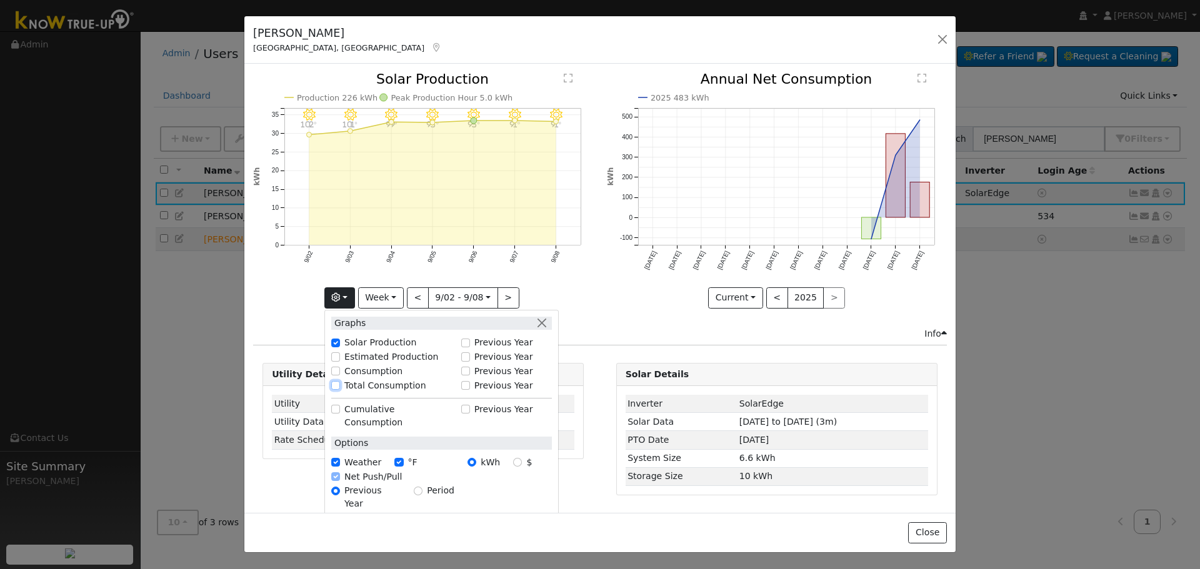
click at [338, 384] on input "Total Consumption" at bounding box center [335, 385] width 9 height 9
checkbox input "true"
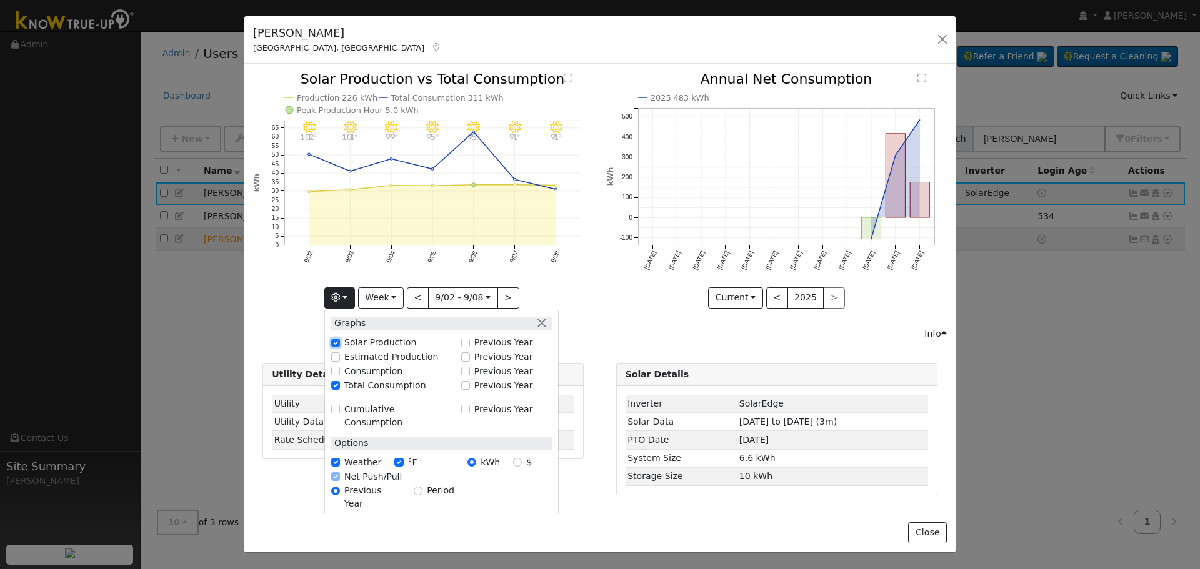
click at [340, 343] on input "Solar Production" at bounding box center [335, 343] width 9 height 9
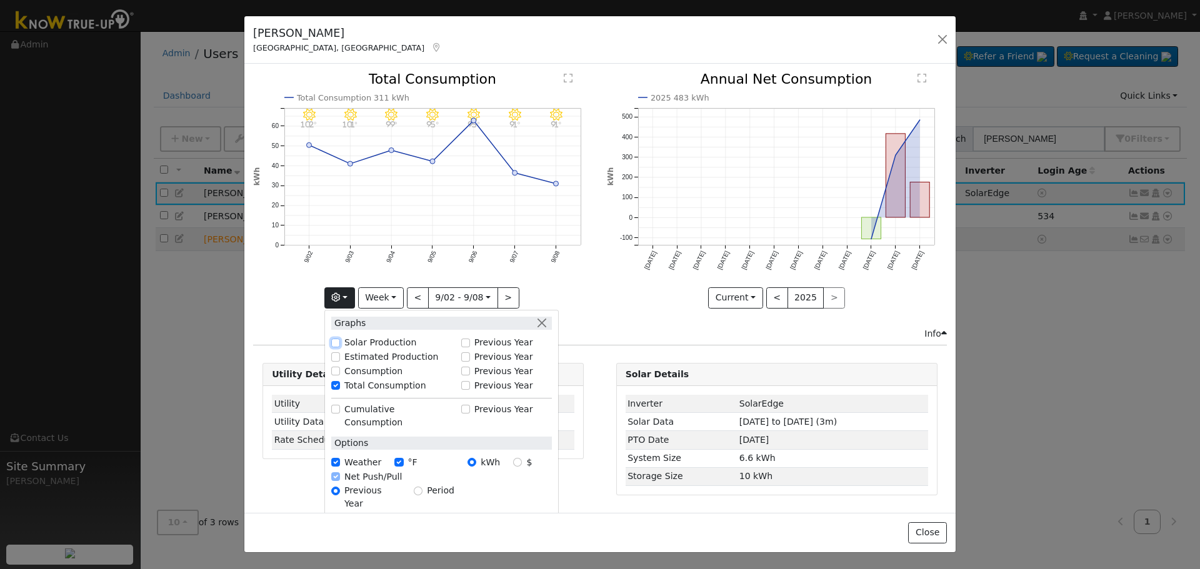
click at [340, 340] on input "Solar Production" at bounding box center [335, 343] width 9 height 9
checkbox input "true"
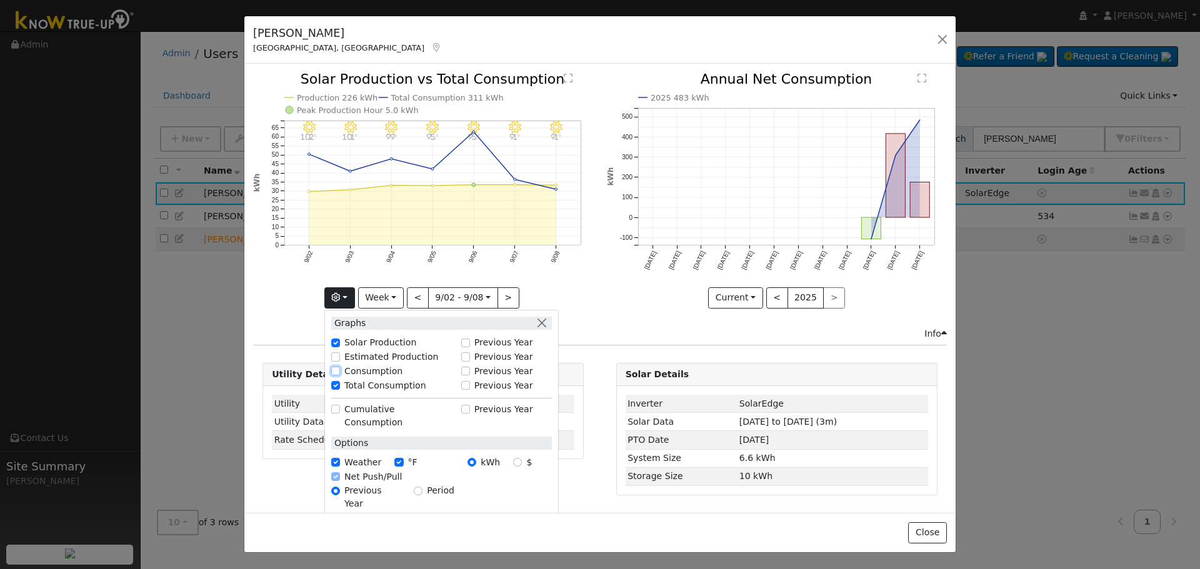
click at [340, 374] on input "Consumption" at bounding box center [335, 371] width 9 height 9
checkbox input "true"
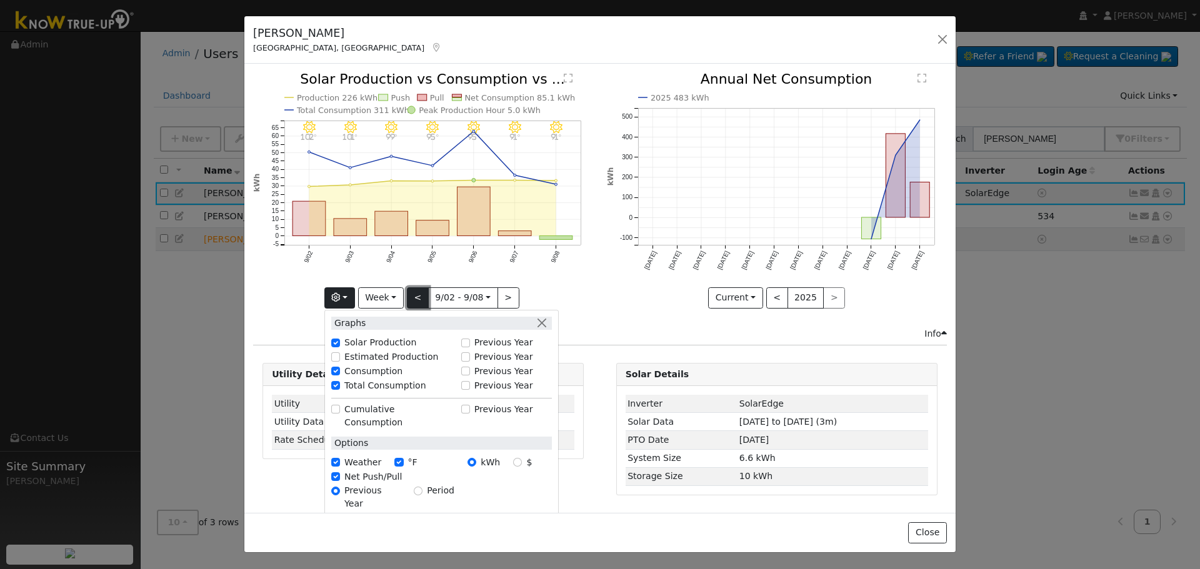
click at [418, 300] on button "<" at bounding box center [418, 298] width 22 height 21
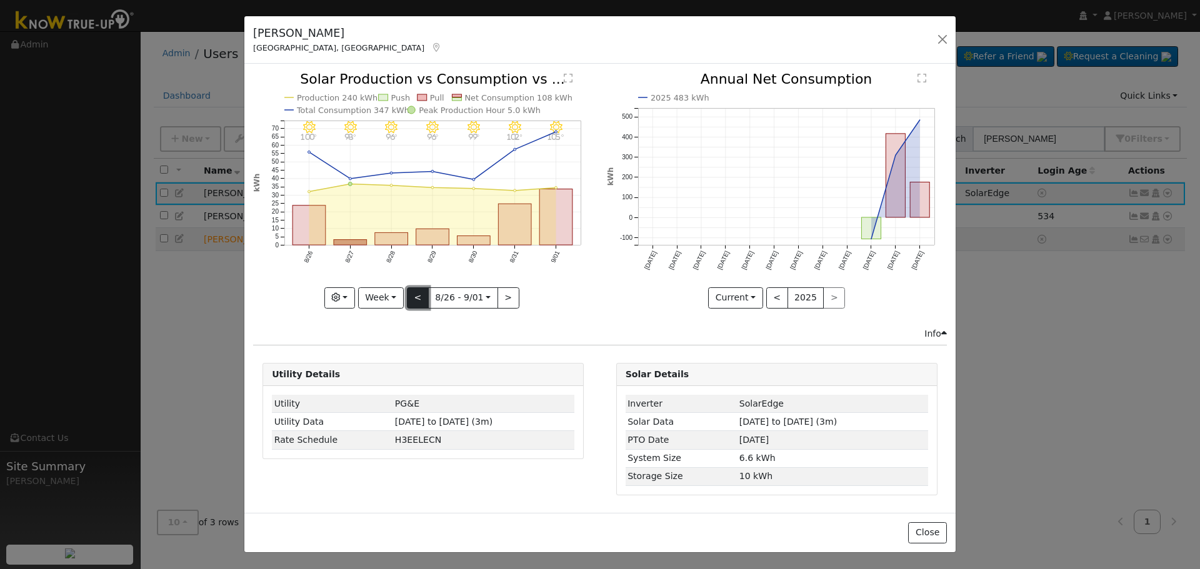
click at [418, 300] on button "<" at bounding box center [418, 298] width 22 height 21
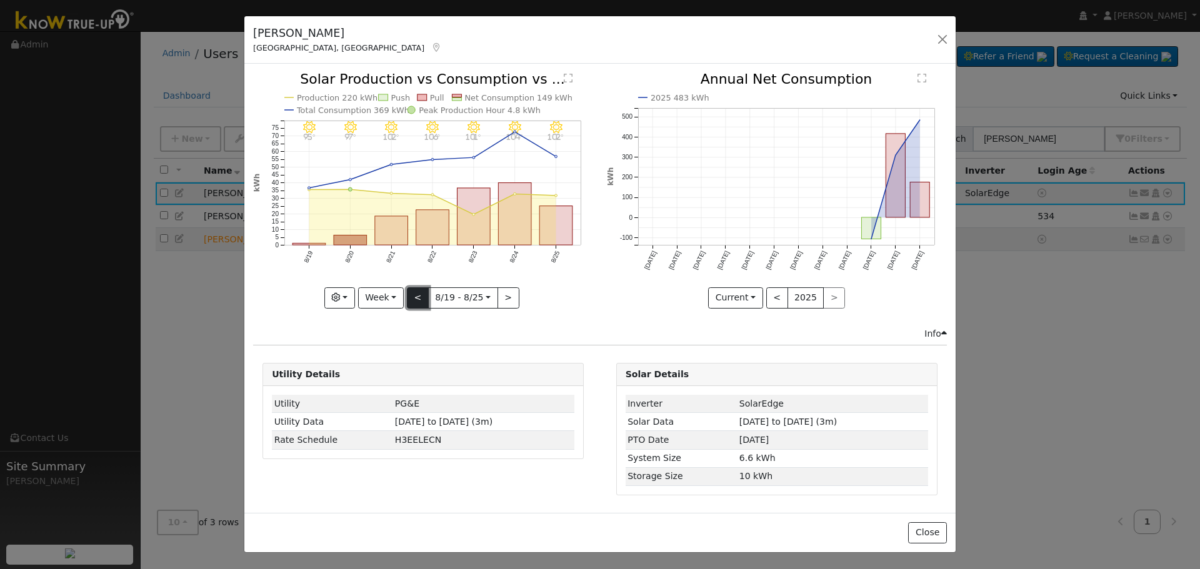
click at [418, 300] on button "<" at bounding box center [418, 298] width 22 height 21
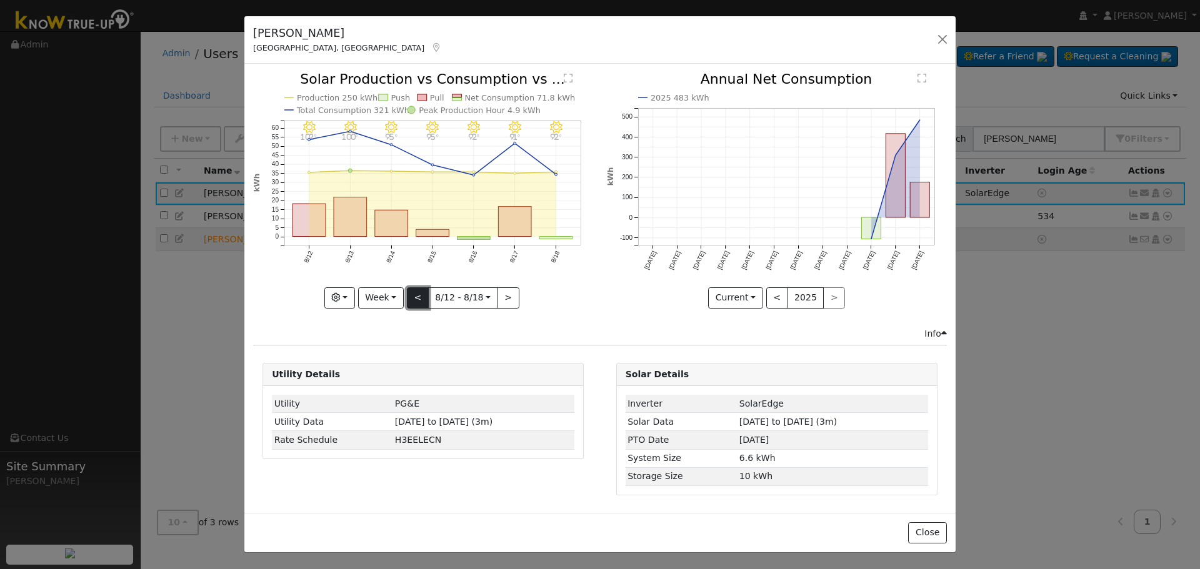
click at [418, 300] on button "<" at bounding box center [418, 298] width 22 height 21
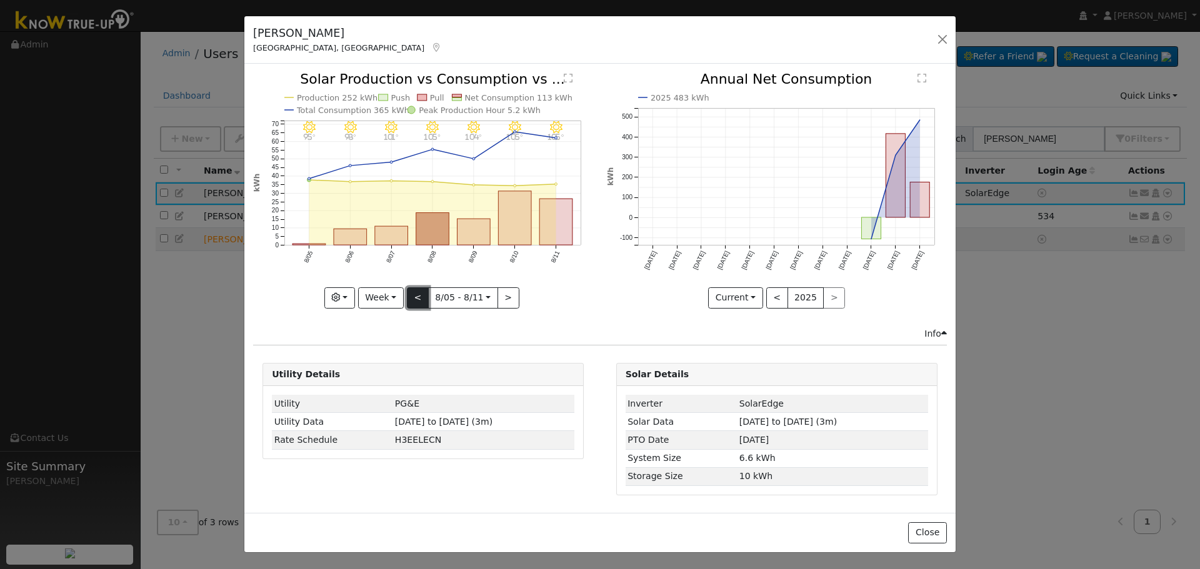
click at [418, 300] on button "<" at bounding box center [418, 298] width 22 height 21
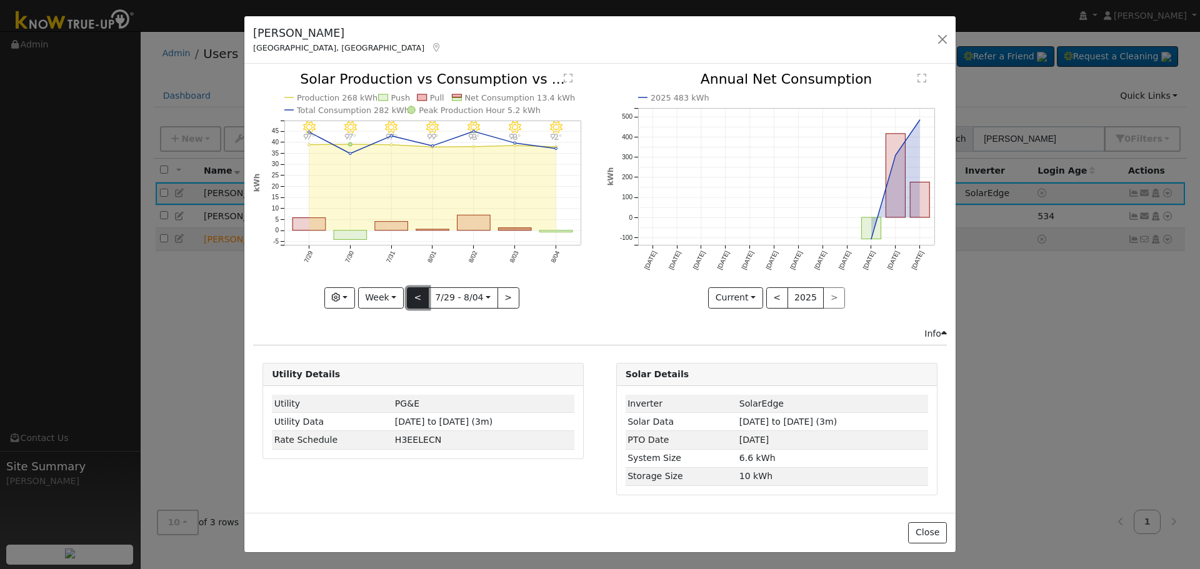
click at [418, 300] on button "<" at bounding box center [418, 298] width 22 height 21
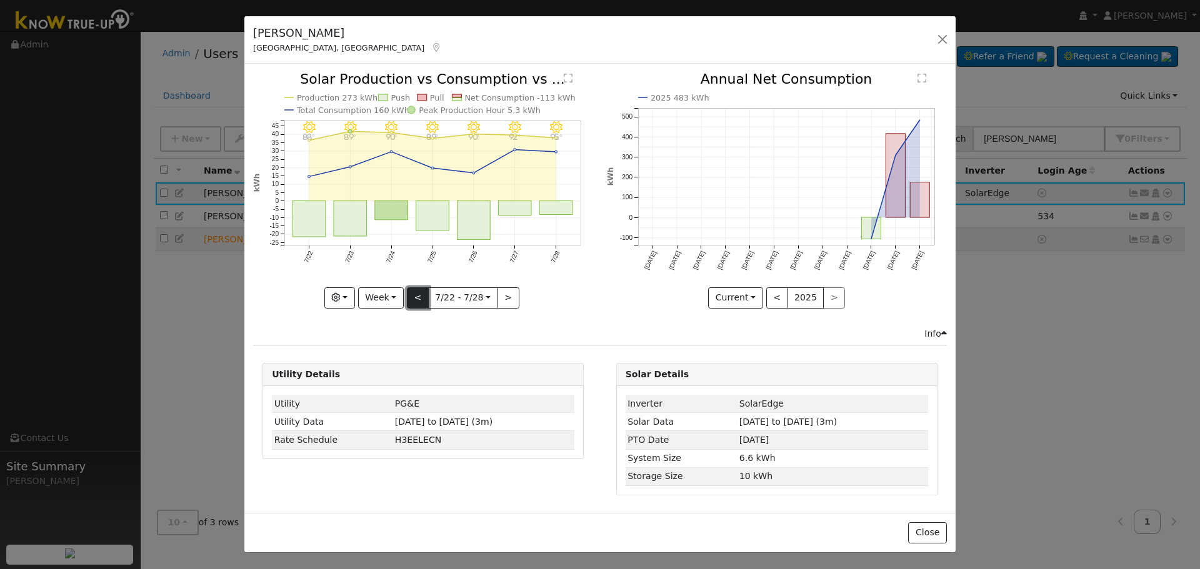
click at [418, 300] on button "<" at bounding box center [418, 298] width 22 height 21
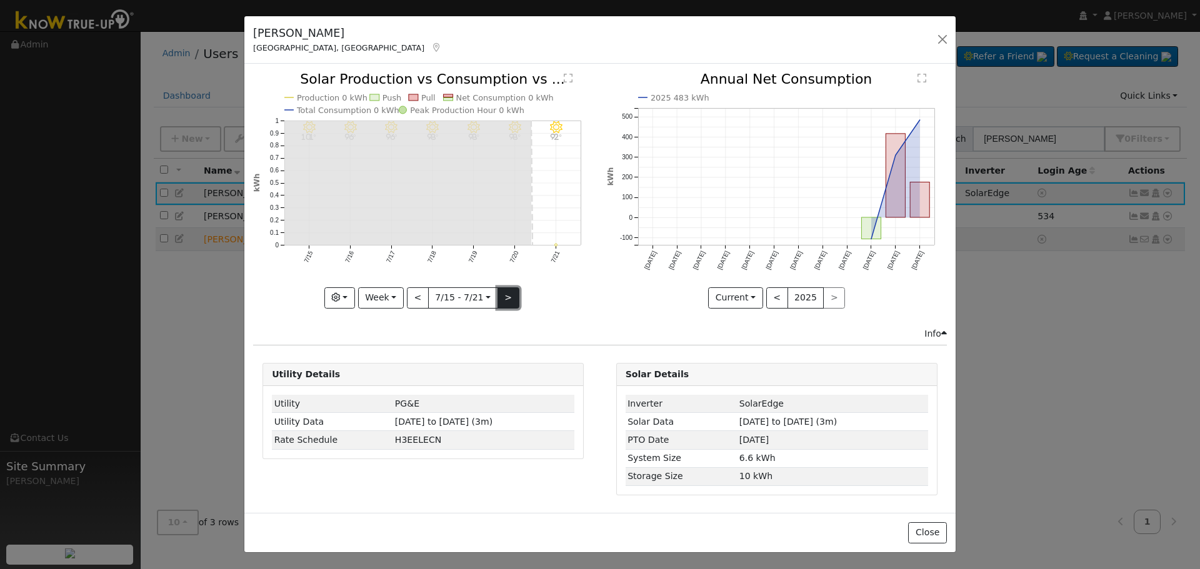
click at [511, 305] on button ">" at bounding box center [509, 298] width 22 height 21
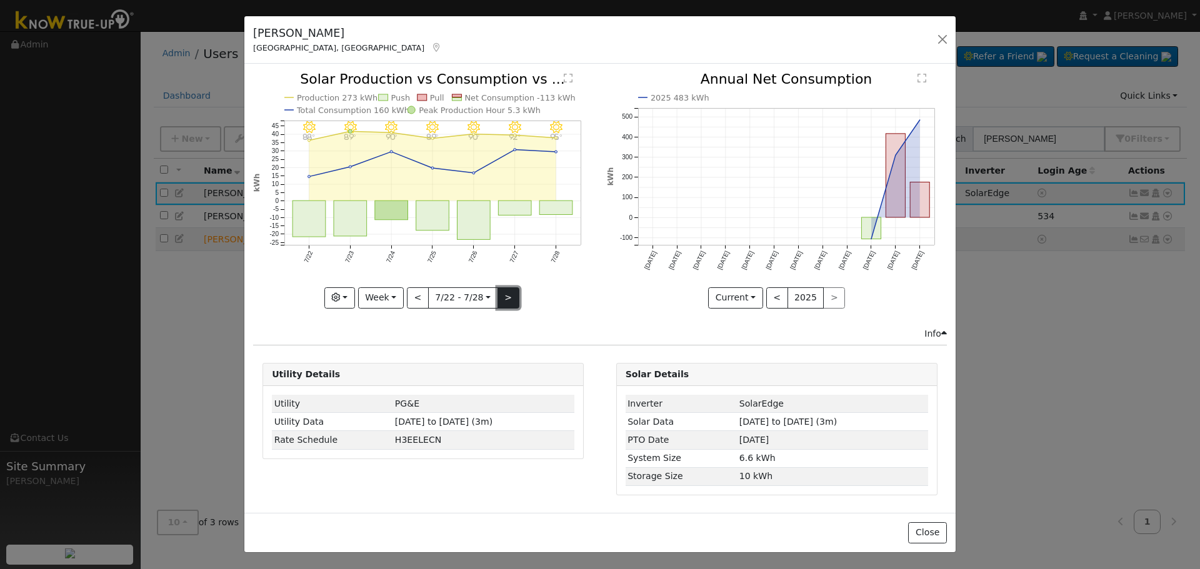
click at [511, 304] on button ">" at bounding box center [509, 298] width 22 height 21
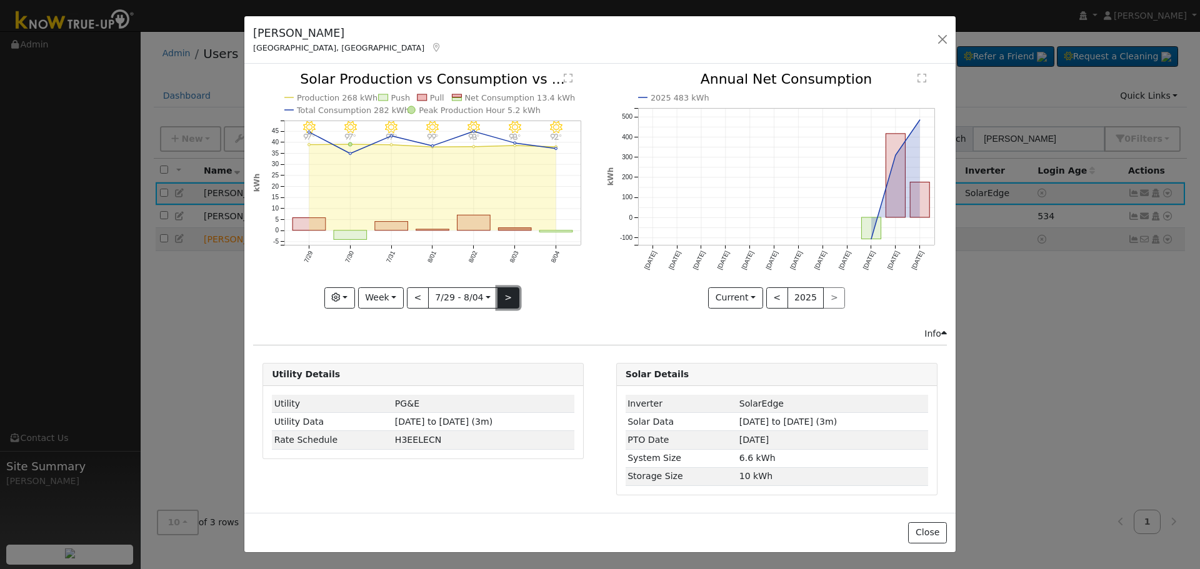
click at [513, 302] on button ">" at bounding box center [509, 298] width 22 height 21
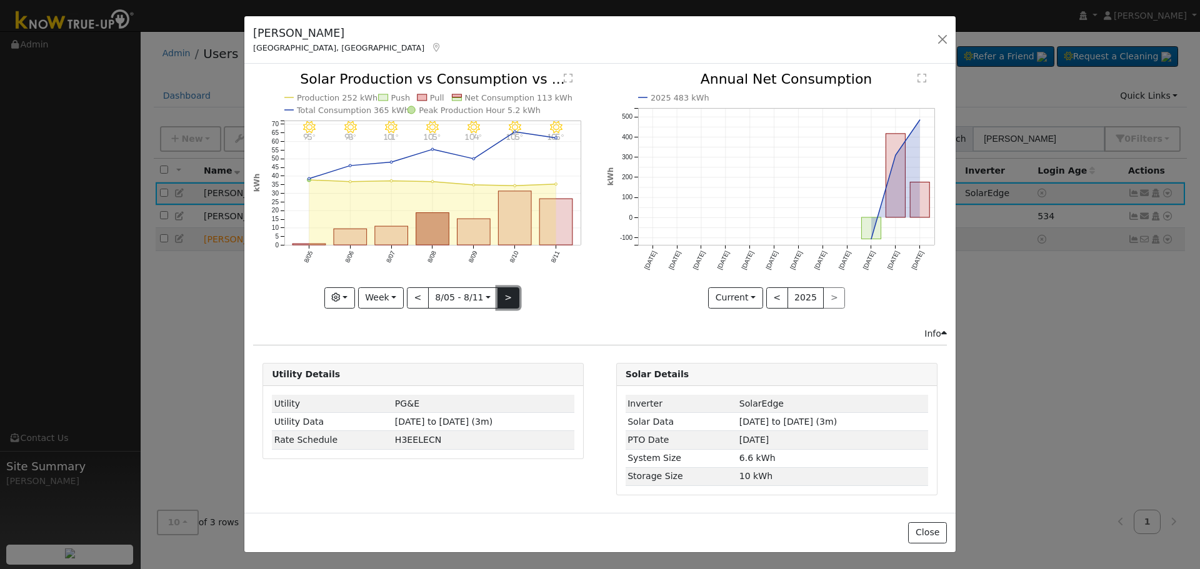
click at [513, 302] on button ">" at bounding box center [509, 298] width 22 height 21
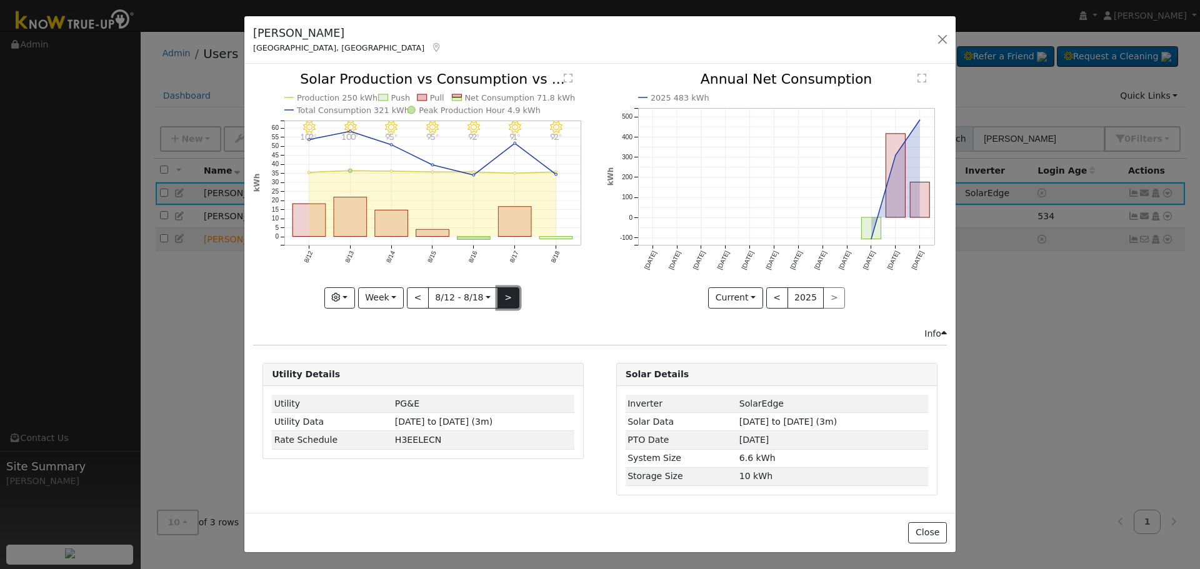
click at [513, 302] on button ">" at bounding box center [509, 298] width 22 height 21
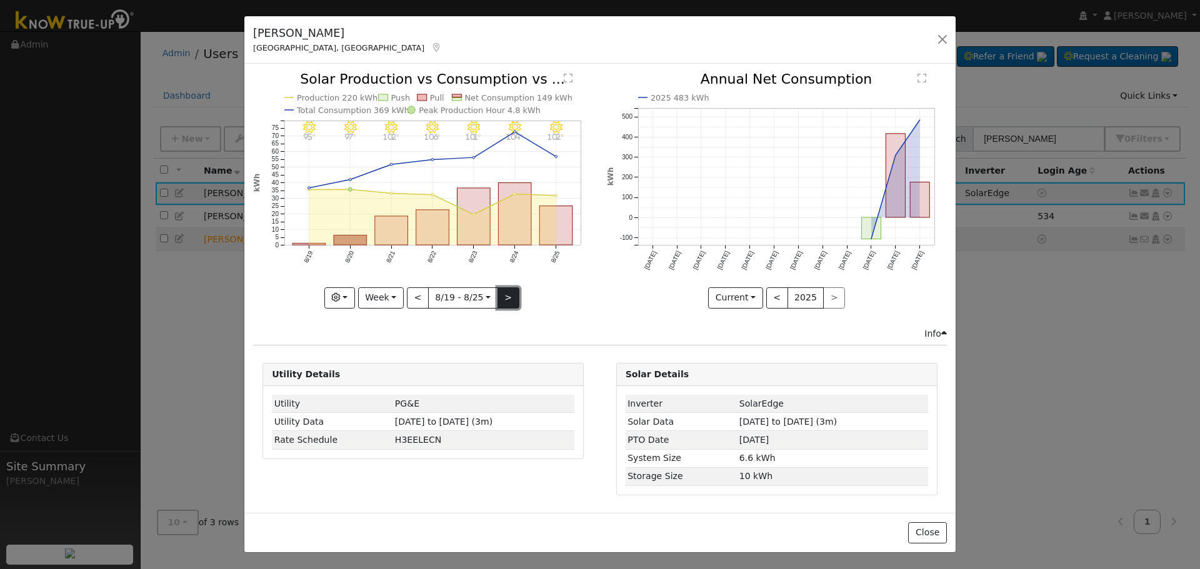
click at [513, 302] on button ">" at bounding box center [509, 298] width 22 height 21
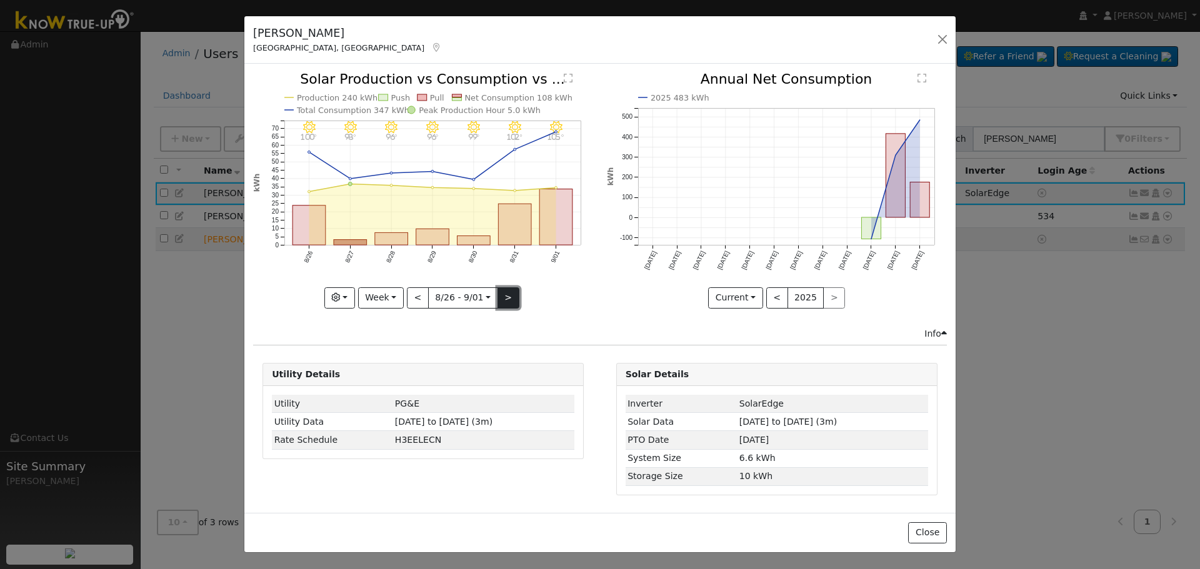
click at [513, 302] on button ">" at bounding box center [509, 298] width 22 height 21
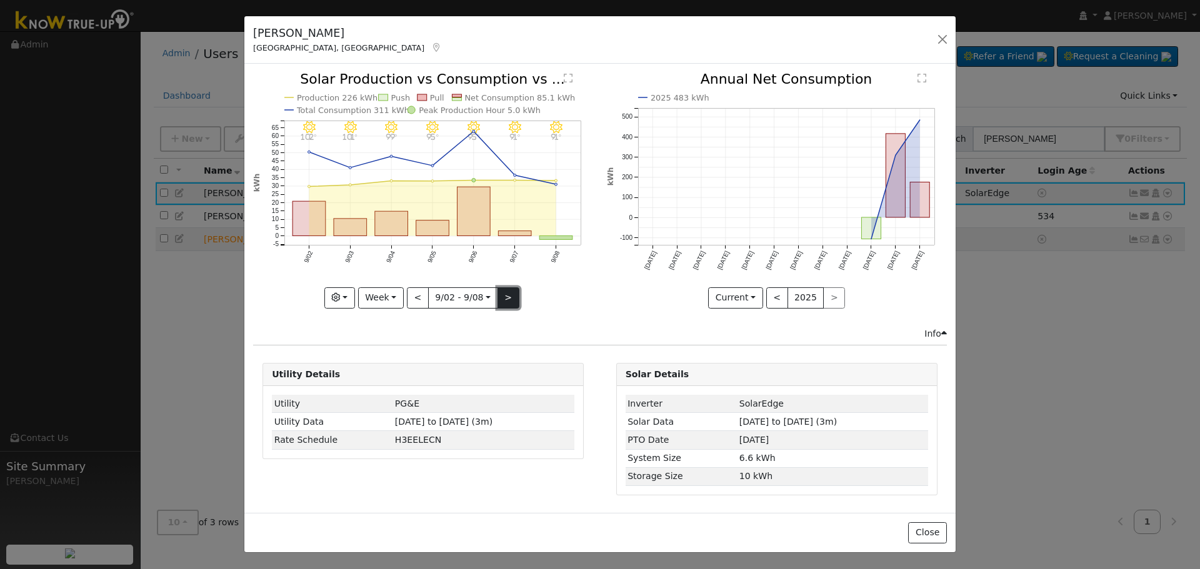
click at [513, 302] on button ">" at bounding box center [509, 298] width 22 height 21
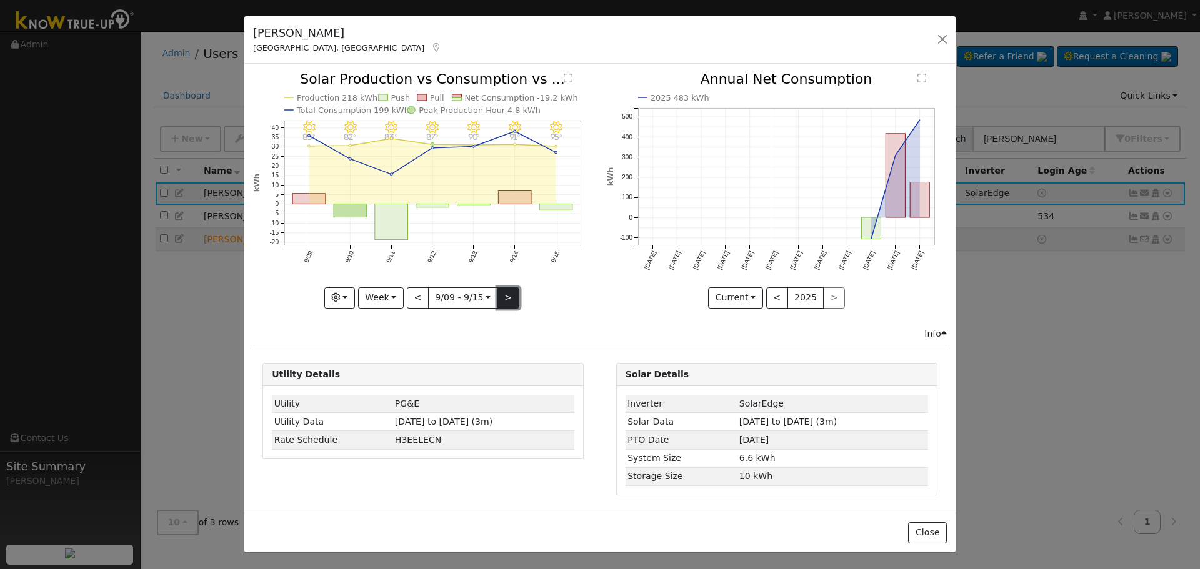
click at [513, 302] on button ">" at bounding box center [509, 298] width 22 height 21
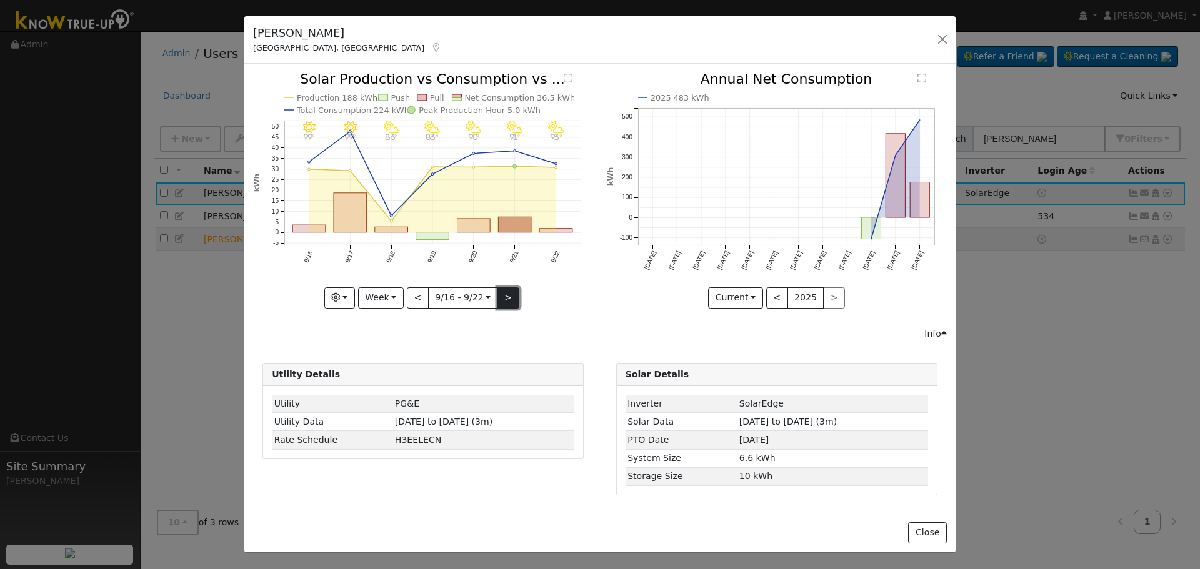
click at [513, 302] on button ">" at bounding box center [509, 298] width 22 height 21
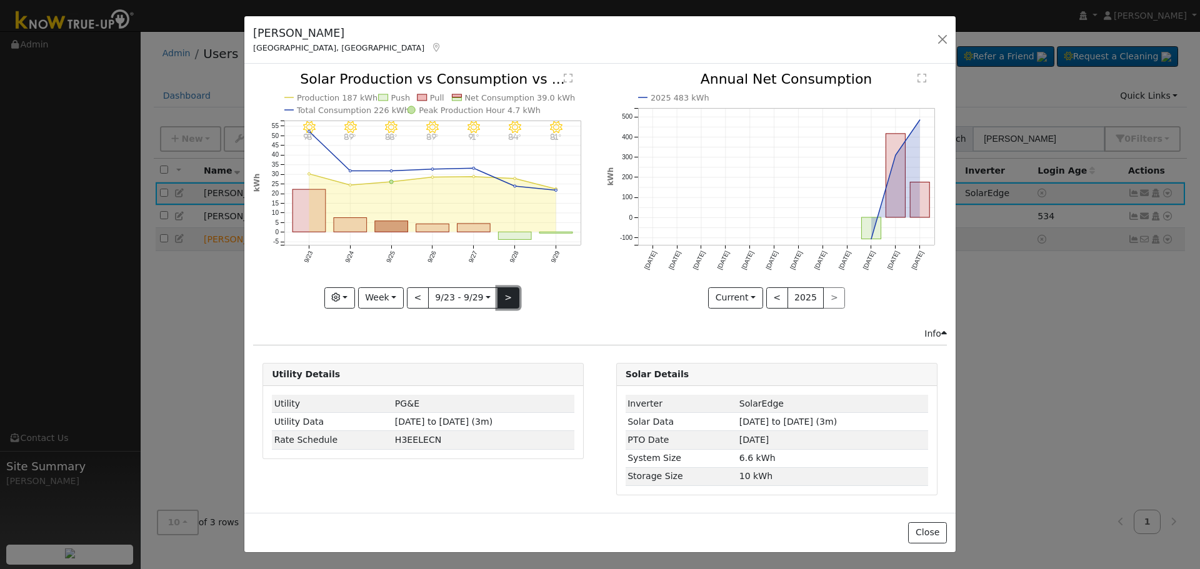
click at [513, 302] on button ">" at bounding box center [509, 298] width 22 height 21
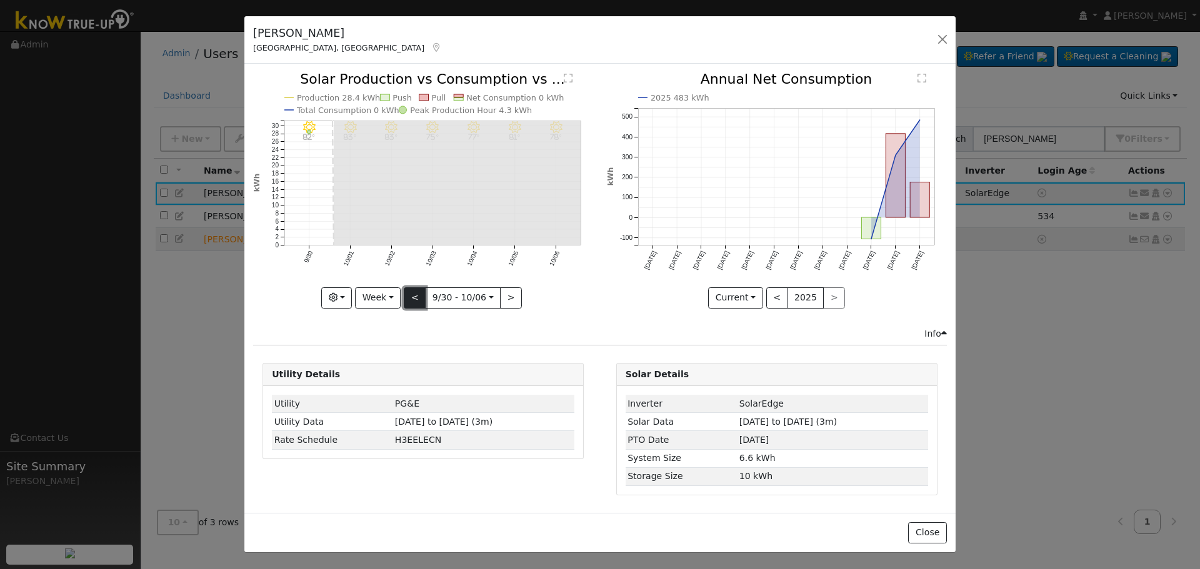
click at [411, 299] on button "<" at bounding box center [415, 298] width 22 height 21
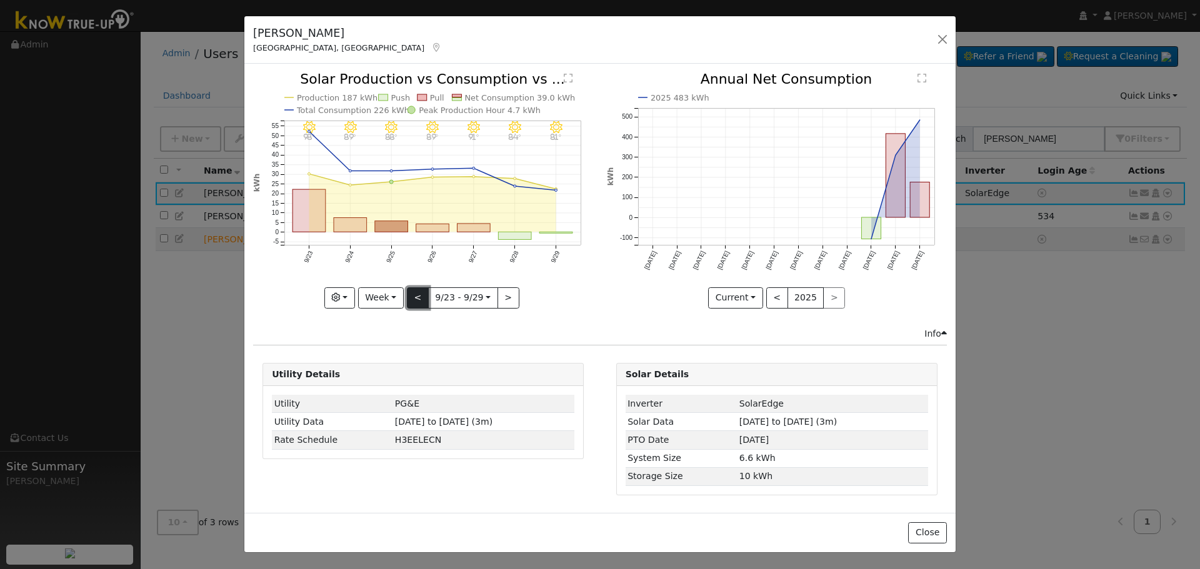
click at [411, 299] on button "<" at bounding box center [418, 298] width 22 height 21
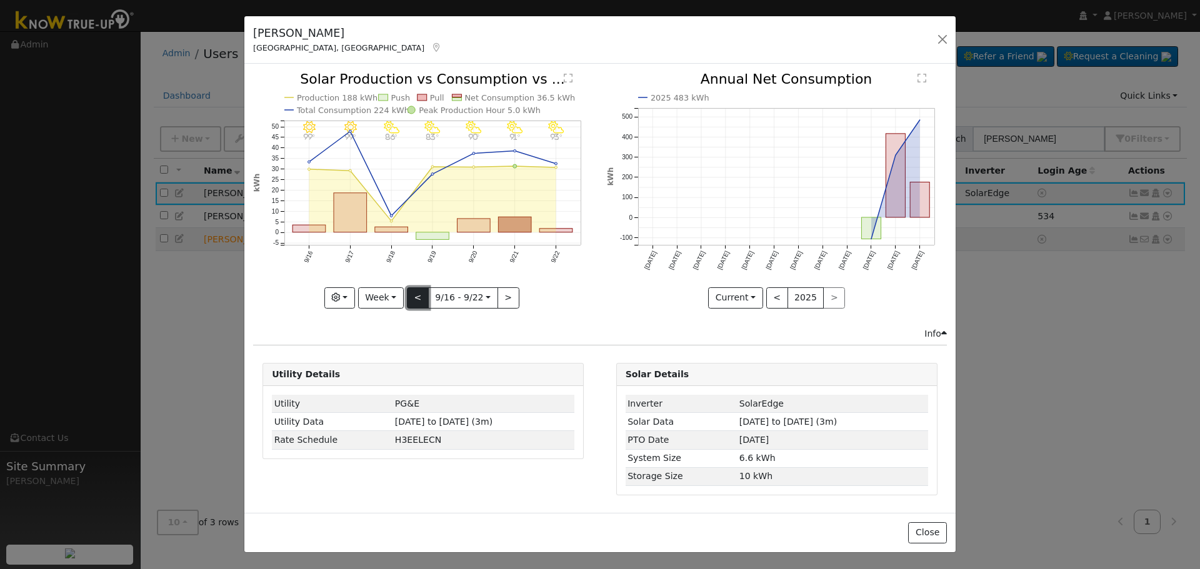
click at [411, 299] on button "<" at bounding box center [418, 298] width 22 height 21
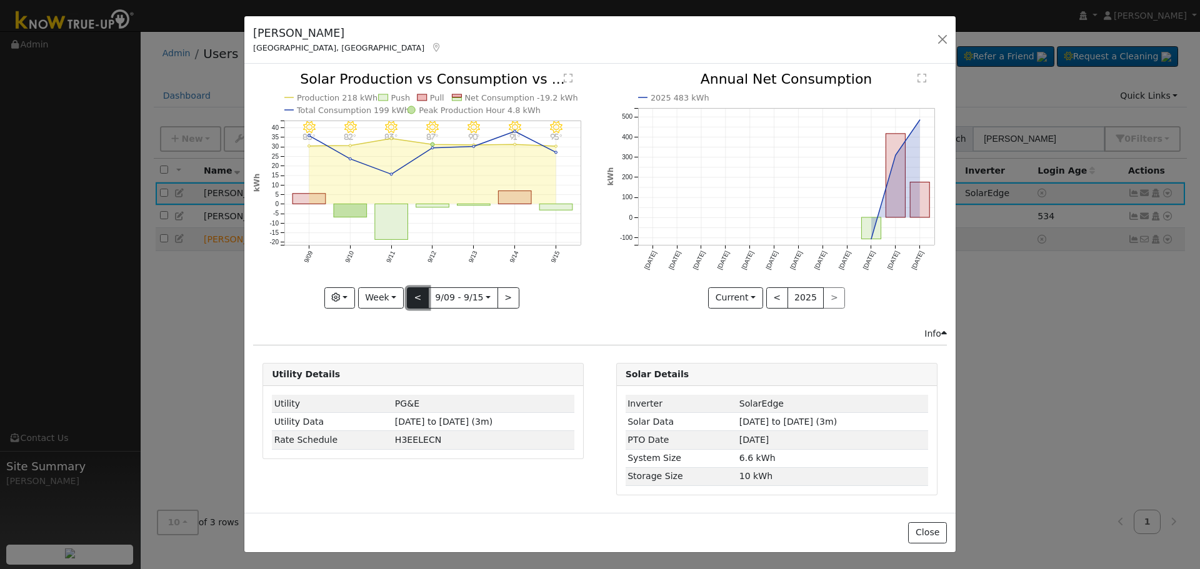
click at [411, 299] on button "<" at bounding box center [418, 298] width 22 height 21
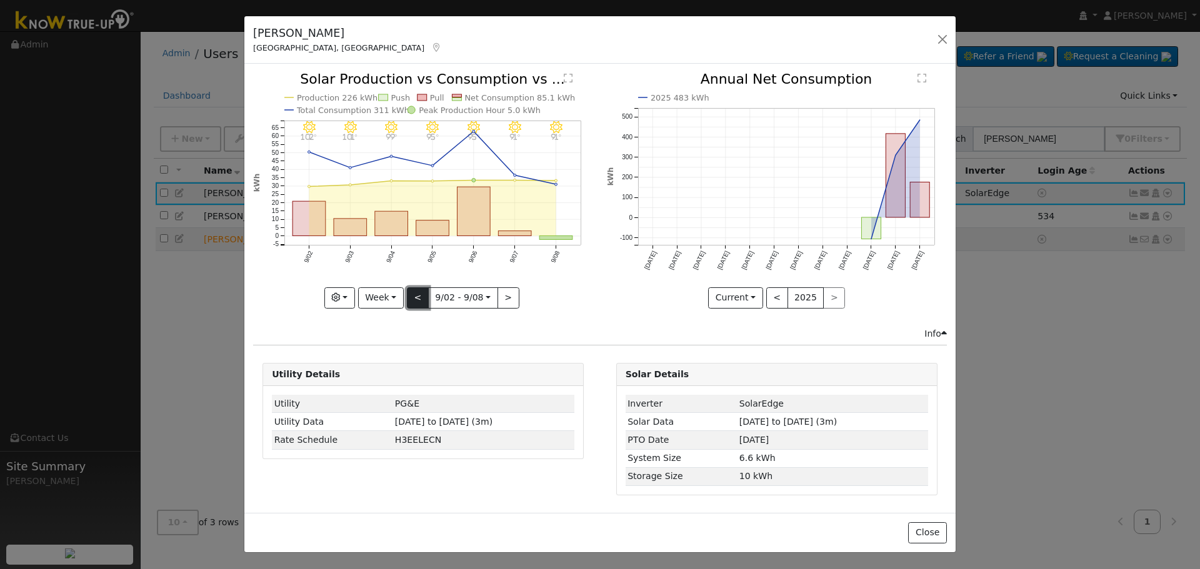
click at [411, 299] on button "<" at bounding box center [418, 298] width 22 height 21
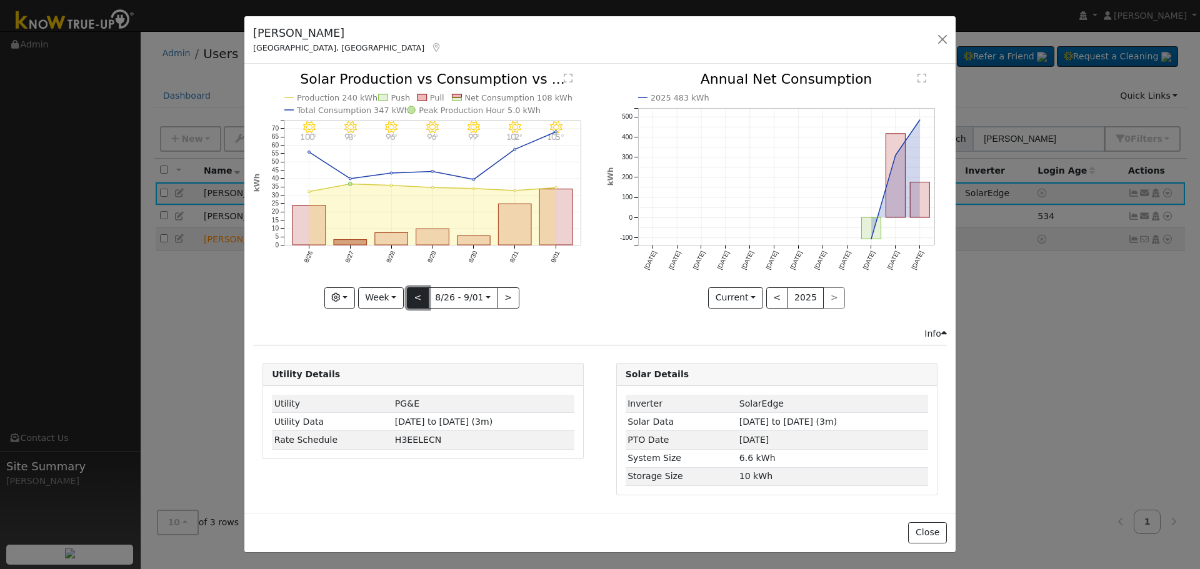
click at [411, 299] on button "<" at bounding box center [418, 298] width 22 height 21
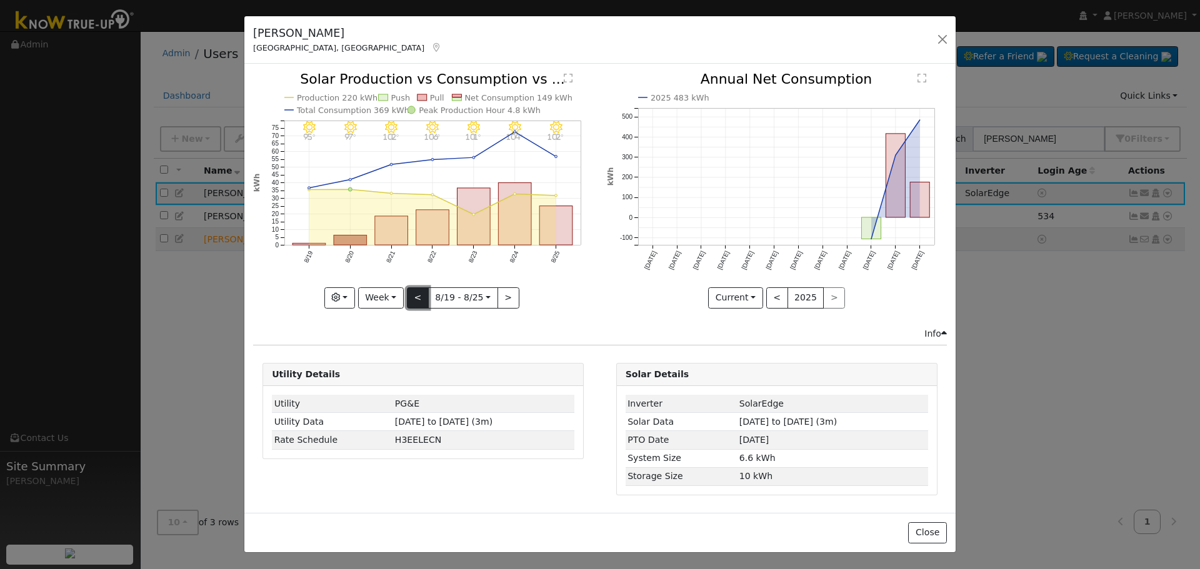
click at [418, 298] on button "<" at bounding box center [418, 298] width 22 height 21
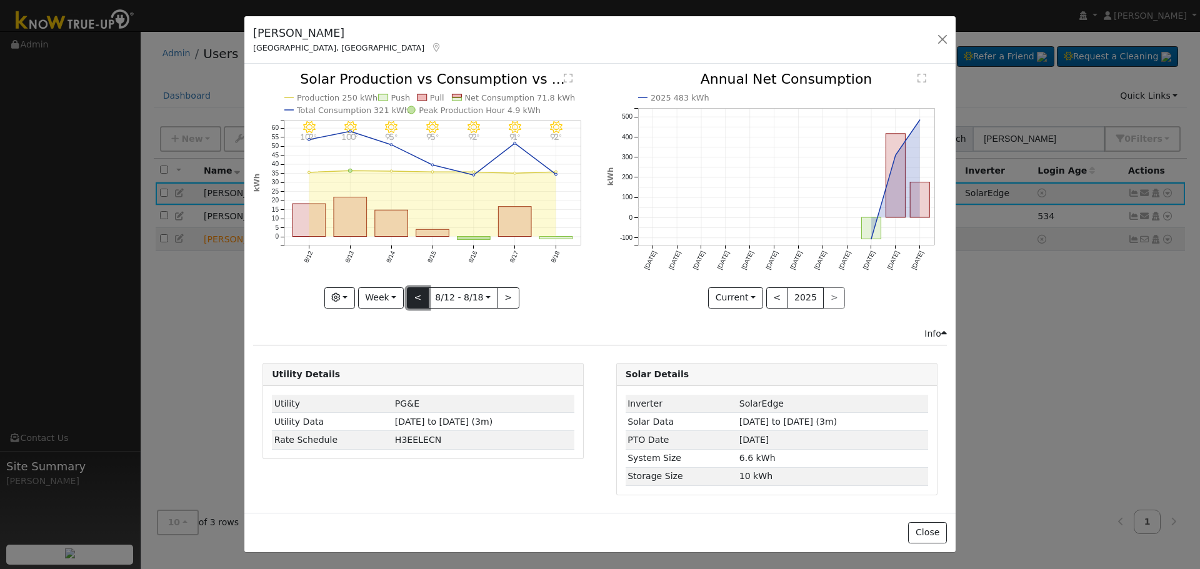
click at [418, 298] on button "<" at bounding box center [418, 298] width 22 height 21
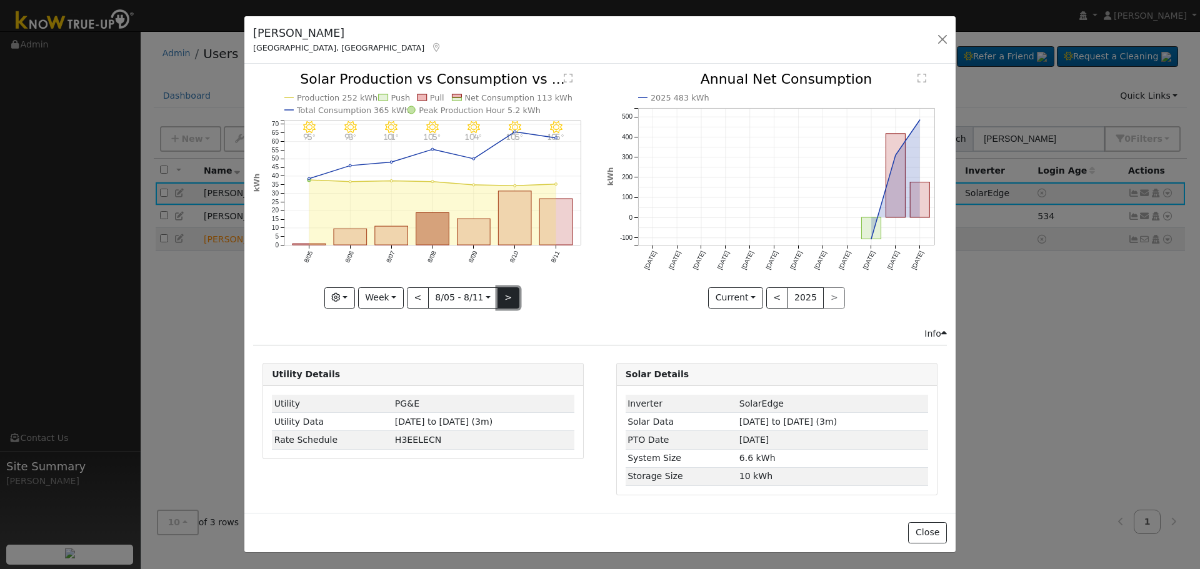
click at [511, 299] on button ">" at bounding box center [509, 298] width 22 height 21
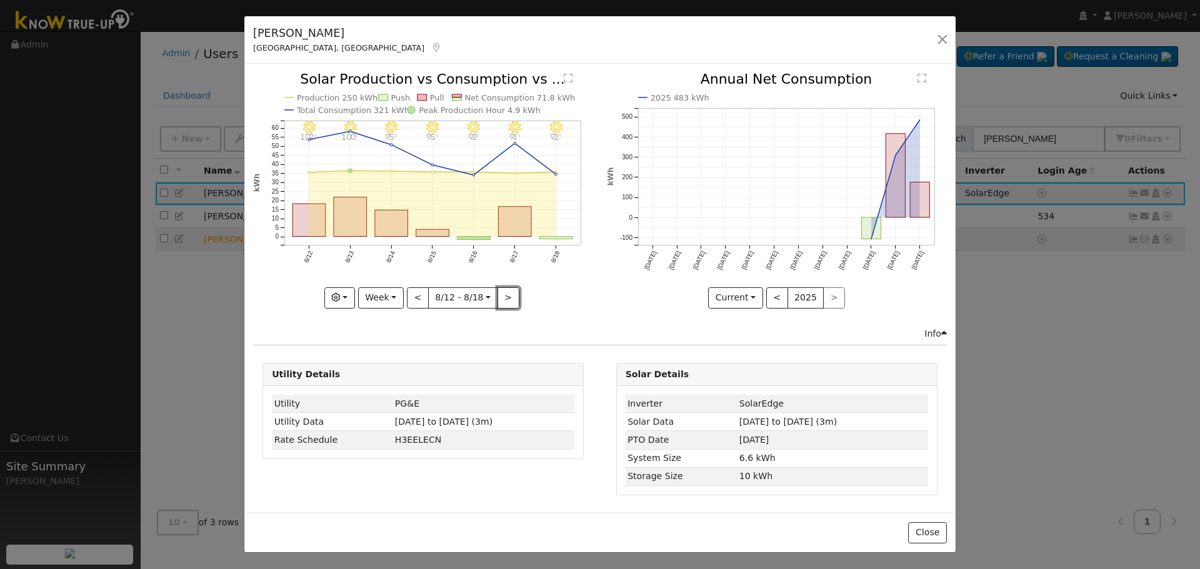
click at [511, 299] on button ">" at bounding box center [509, 298] width 22 height 21
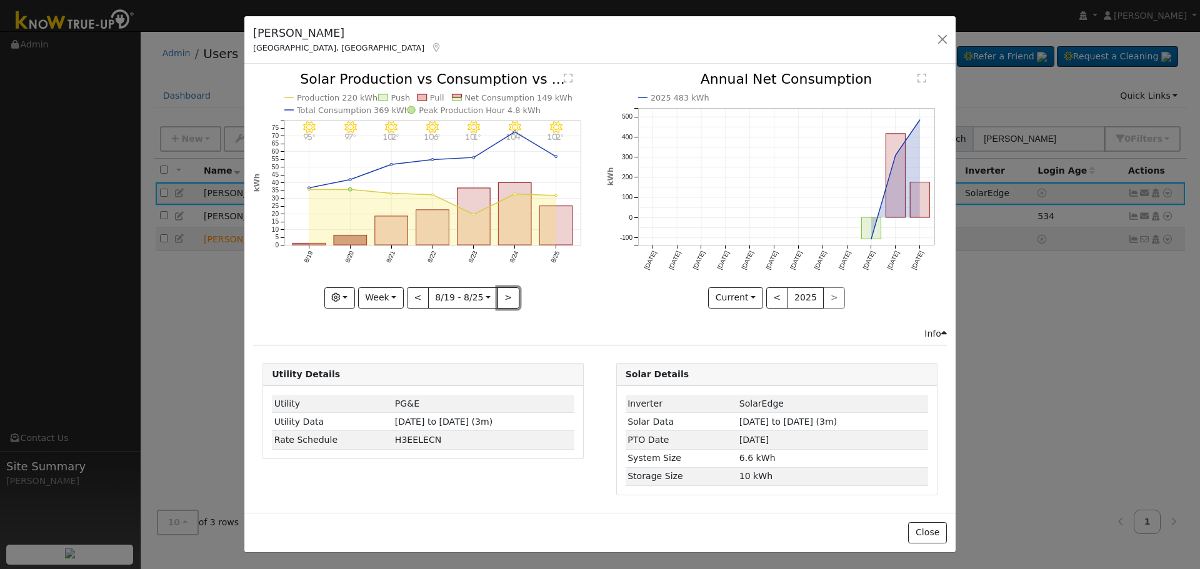
click at [511, 299] on button ">" at bounding box center [509, 298] width 22 height 21
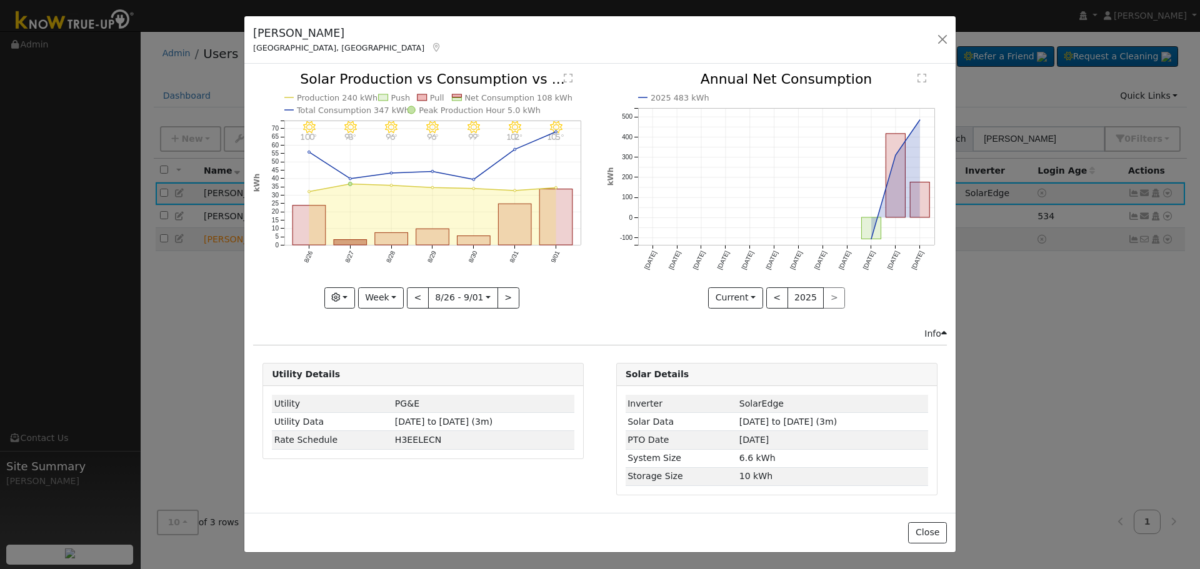
click at [511, 299] on div "9/01 - Clear 105° 8/31 - Clear 102° 8/30 - Clear 99° 8/29 - Clear 96° 8/28 - Cl…" at bounding box center [423, 191] width 340 height 236
click at [506, 299] on button ">" at bounding box center [509, 298] width 22 height 21
type input "2025-09-02"
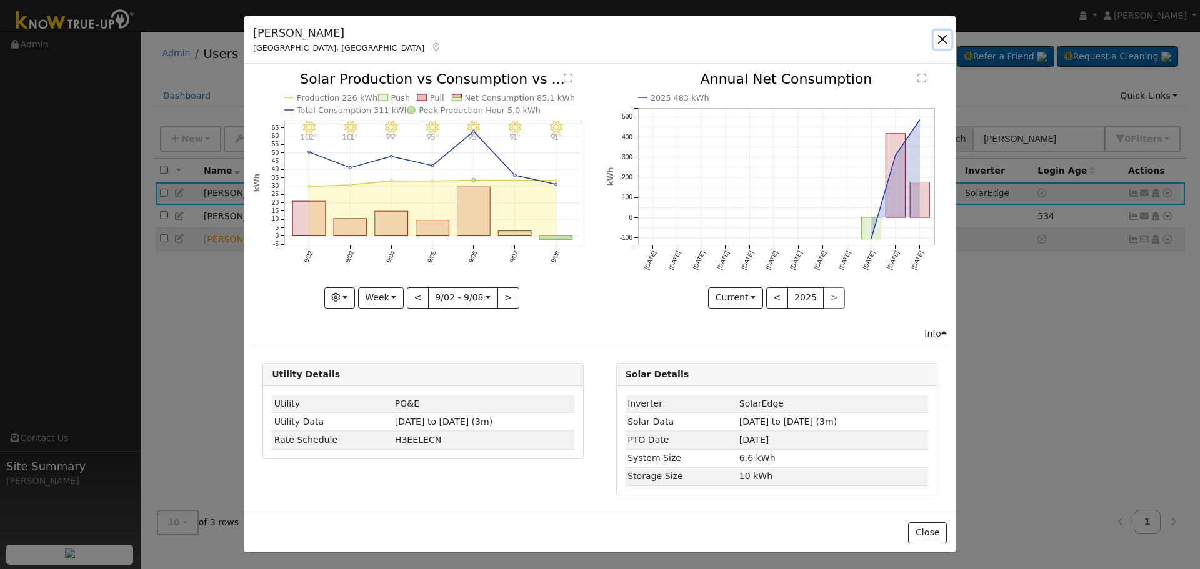
drag, startPoint x: 949, startPoint y: 39, endPoint x: 864, endPoint y: 28, distance: 85.8
click at [864, 28] on div "Juan Estrada Fresno, CA Default Account Default Account 4005 East Platt Avenue,…" at bounding box center [599, 40] width 711 height 48
click at [941, 44] on button "button" at bounding box center [943, 40] width 18 height 18
